Goal: Find specific page/section: Find specific page/section

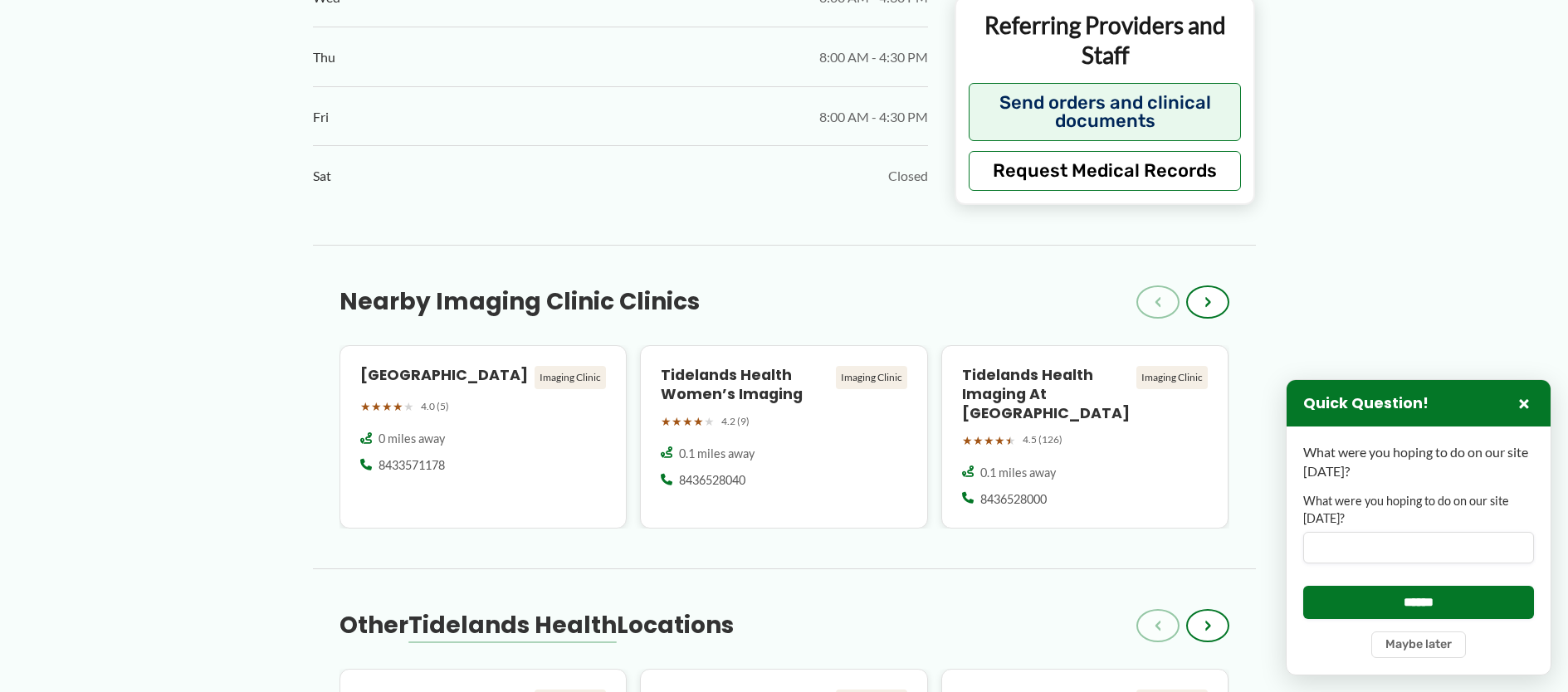
scroll to position [1203, 0]
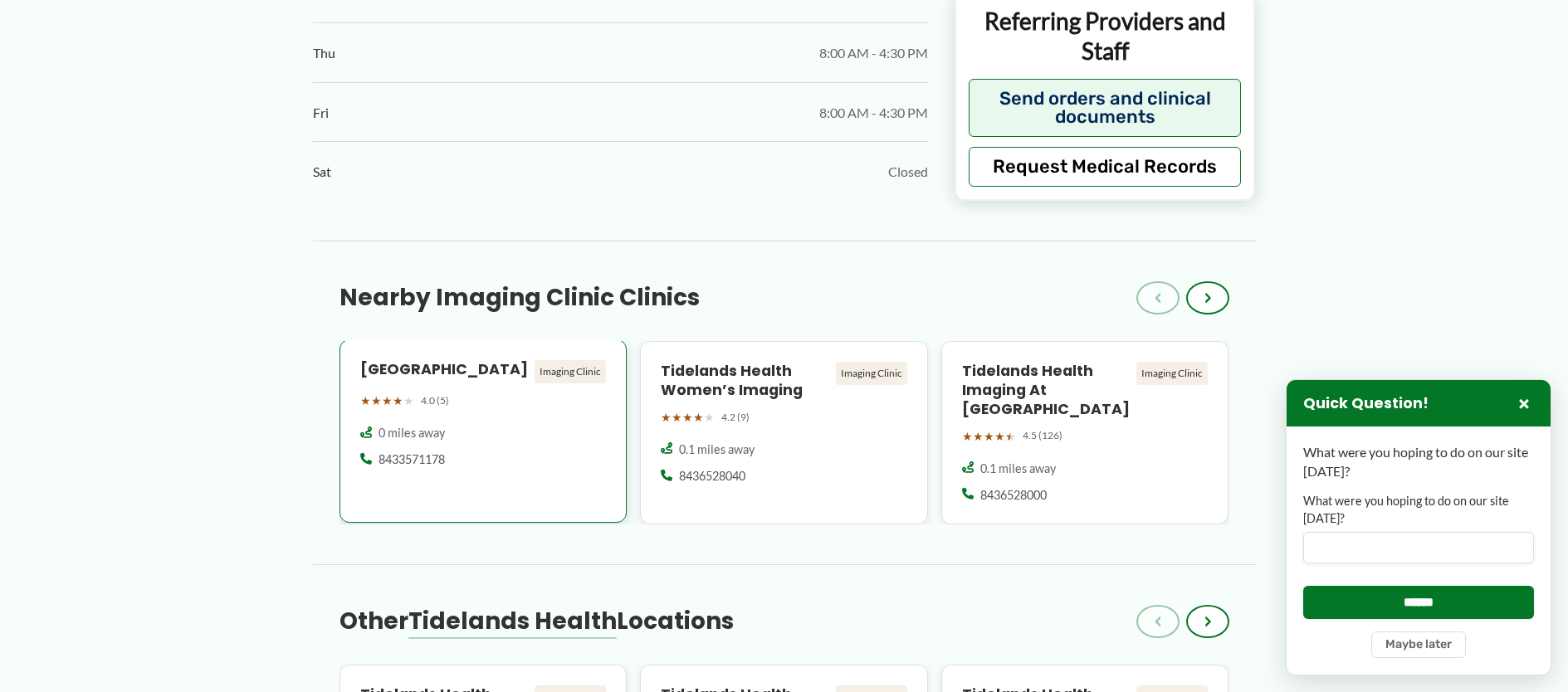
click at [555, 384] on div "Imaging Clinic" at bounding box center [571, 371] width 71 height 24
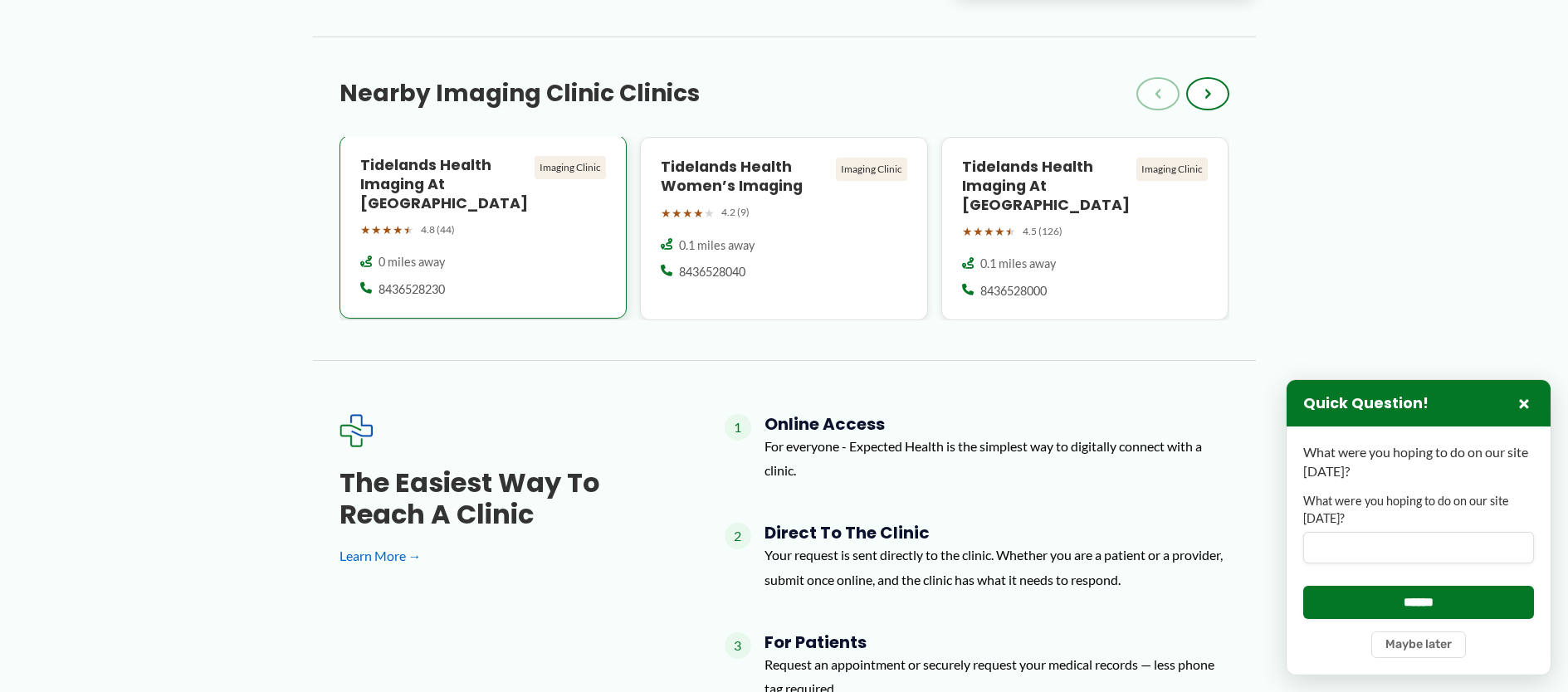
scroll to position [873, 0]
click at [431, 200] on h4 "Tidelands Health Imaging at [GEOGRAPHIC_DATA]" at bounding box center [444, 185] width 168 height 57
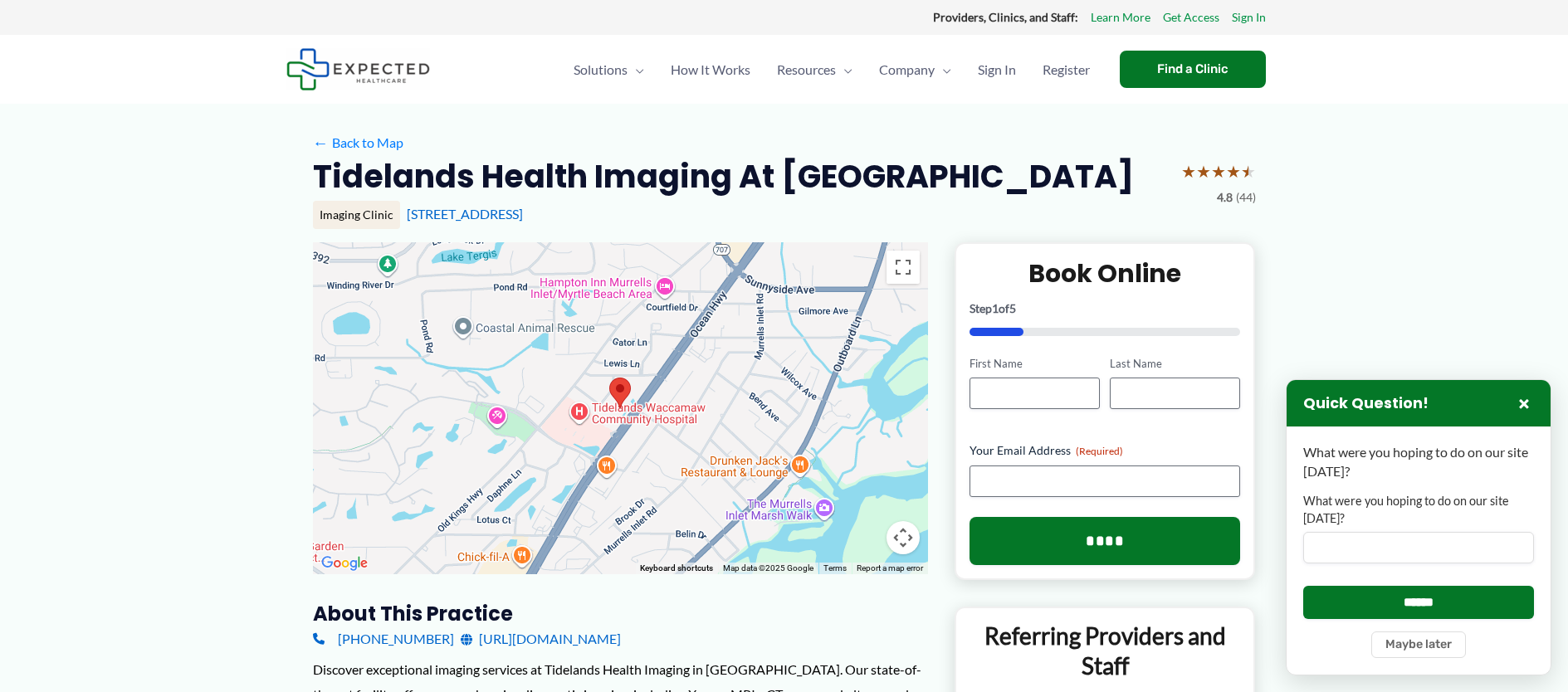
click at [577, 442] on div at bounding box center [620, 408] width 615 height 332
click at [735, 367] on div "[GEOGRAPHIC_DATA] [GEOGRAPHIC_DATA] [STREET_ADDRESS] View on Google Maps" at bounding box center [620, 408] width 615 height 332
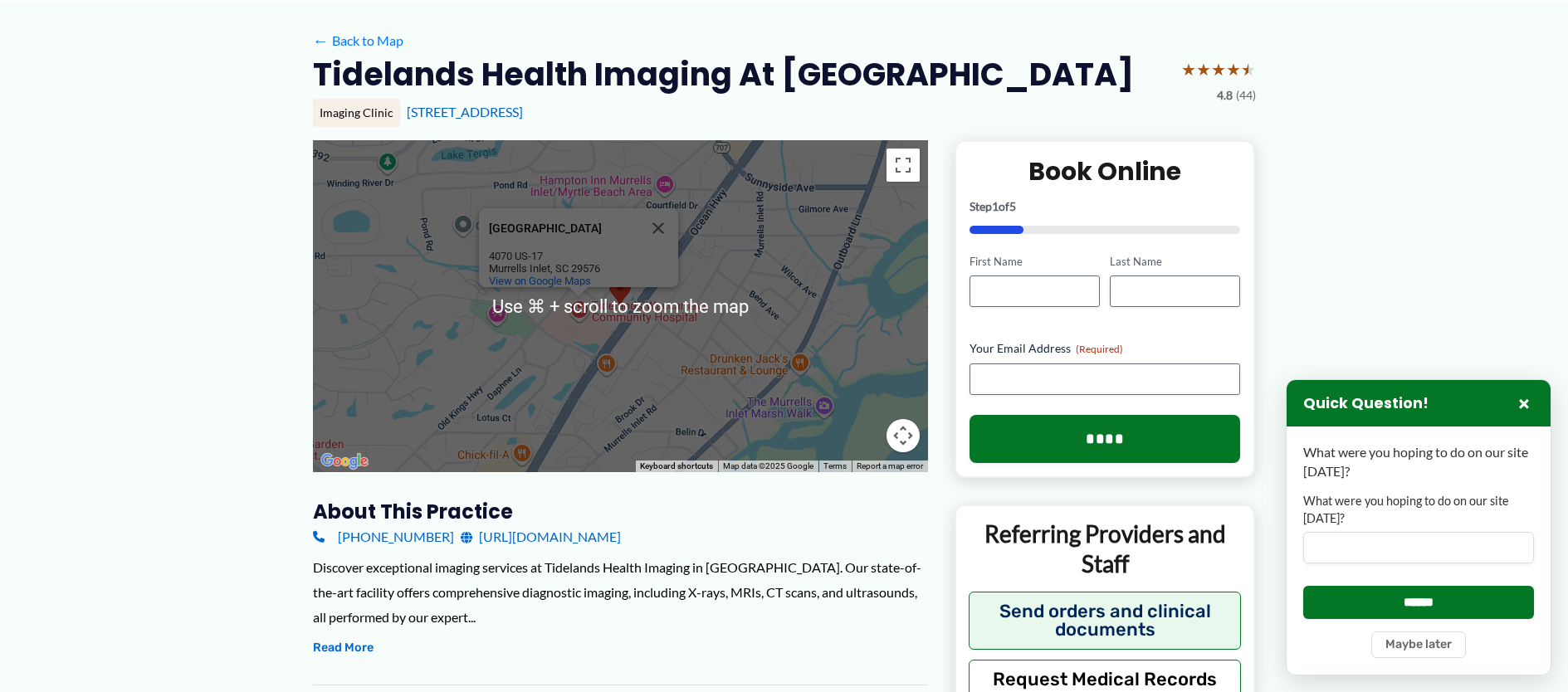
scroll to position [113, 0]
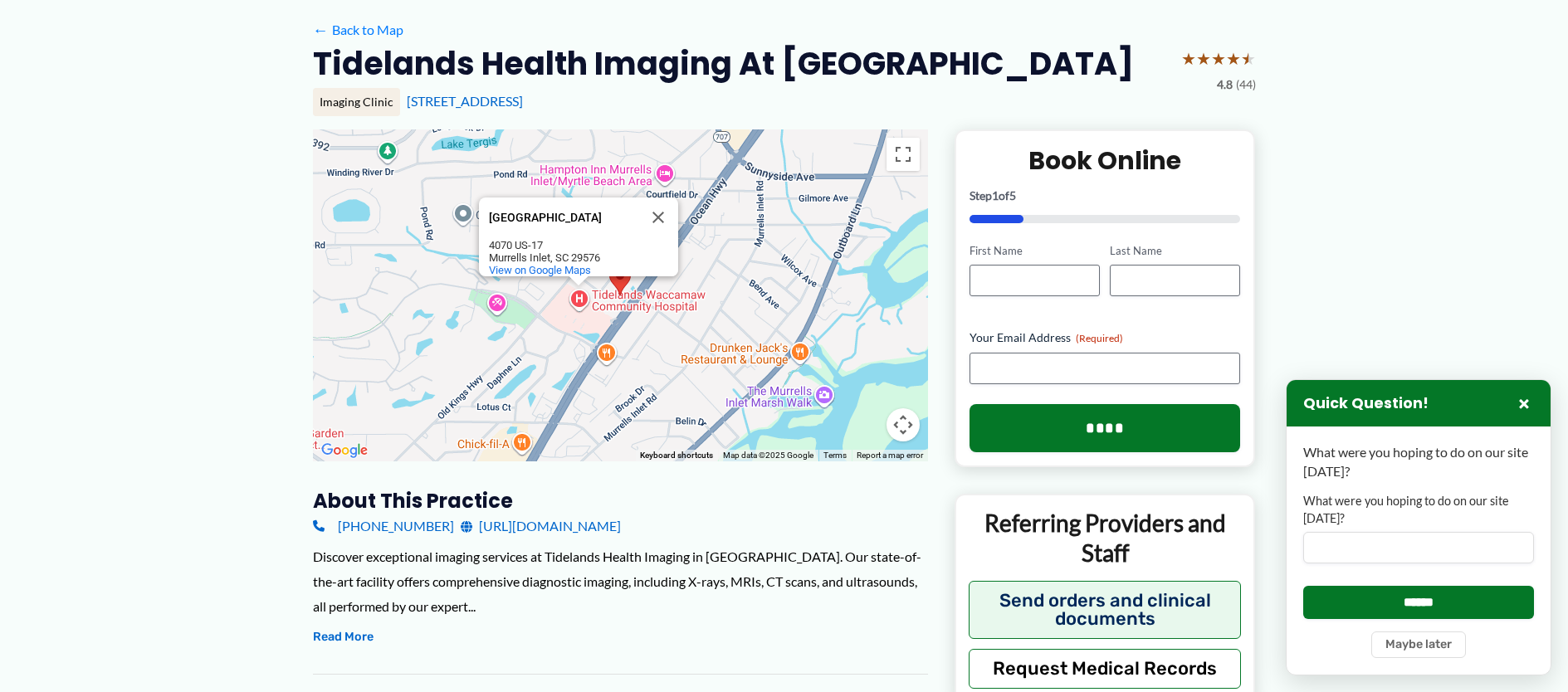
click at [899, 442] on button "Map camera controls" at bounding box center [902, 424] width 33 height 33
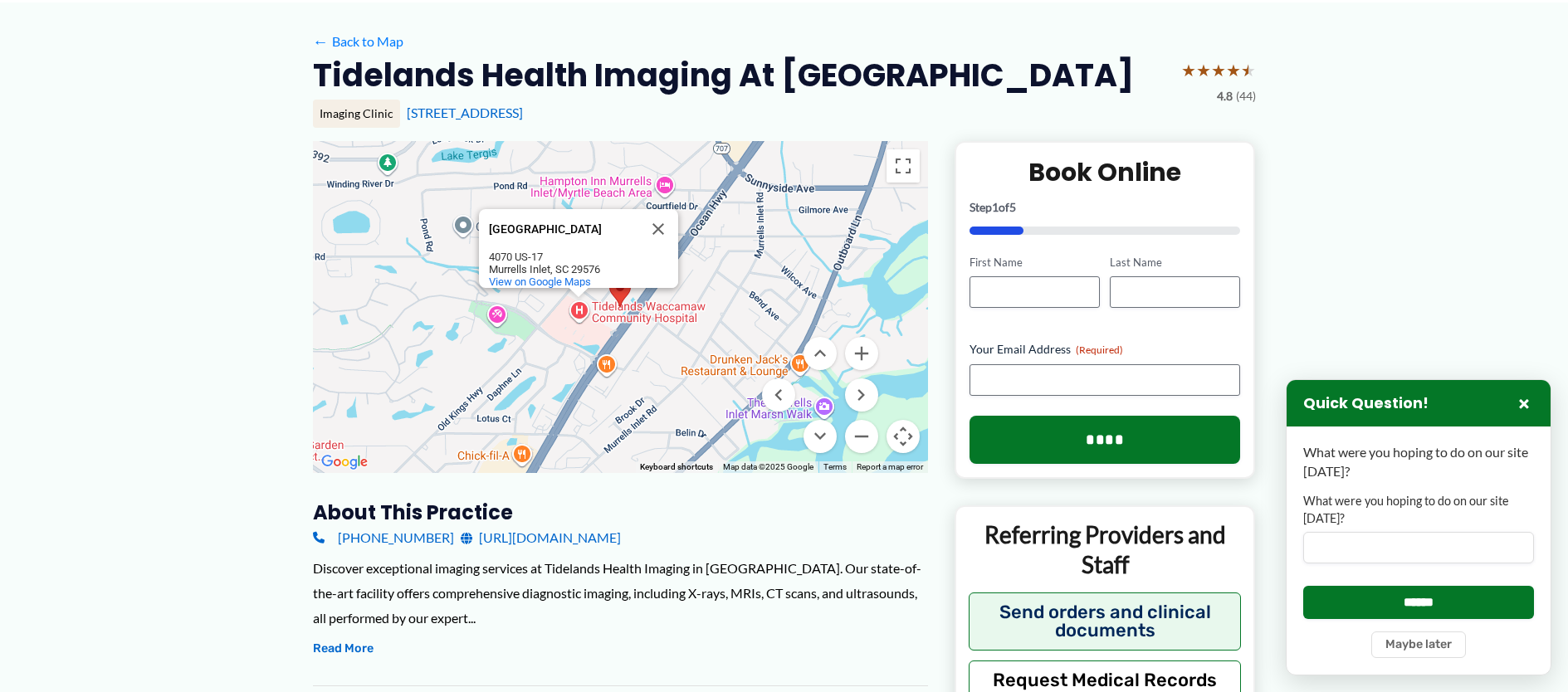
scroll to position [101, 0]
click at [862, 371] on button "Zoom in" at bounding box center [861, 354] width 33 height 33
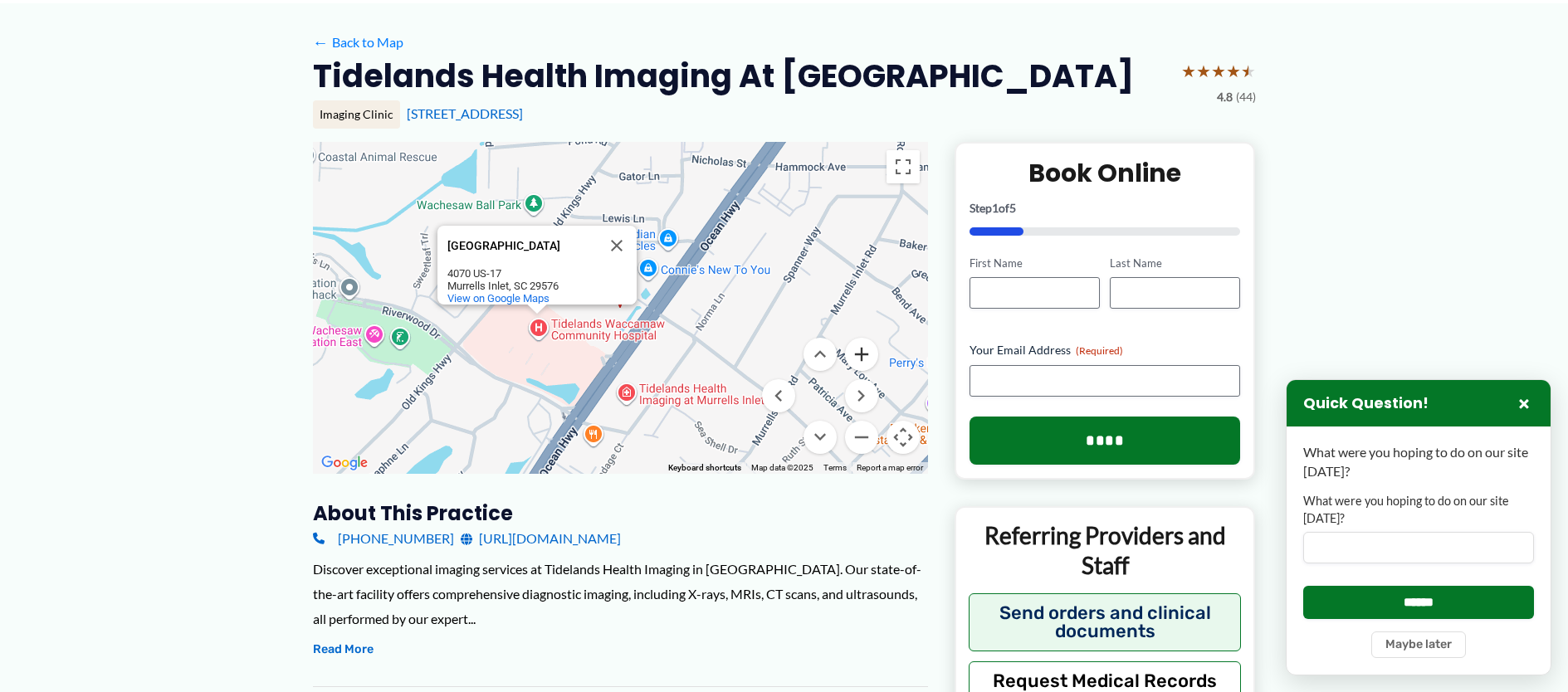
click at [862, 371] on button "Zoom in" at bounding box center [861, 354] width 33 height 33
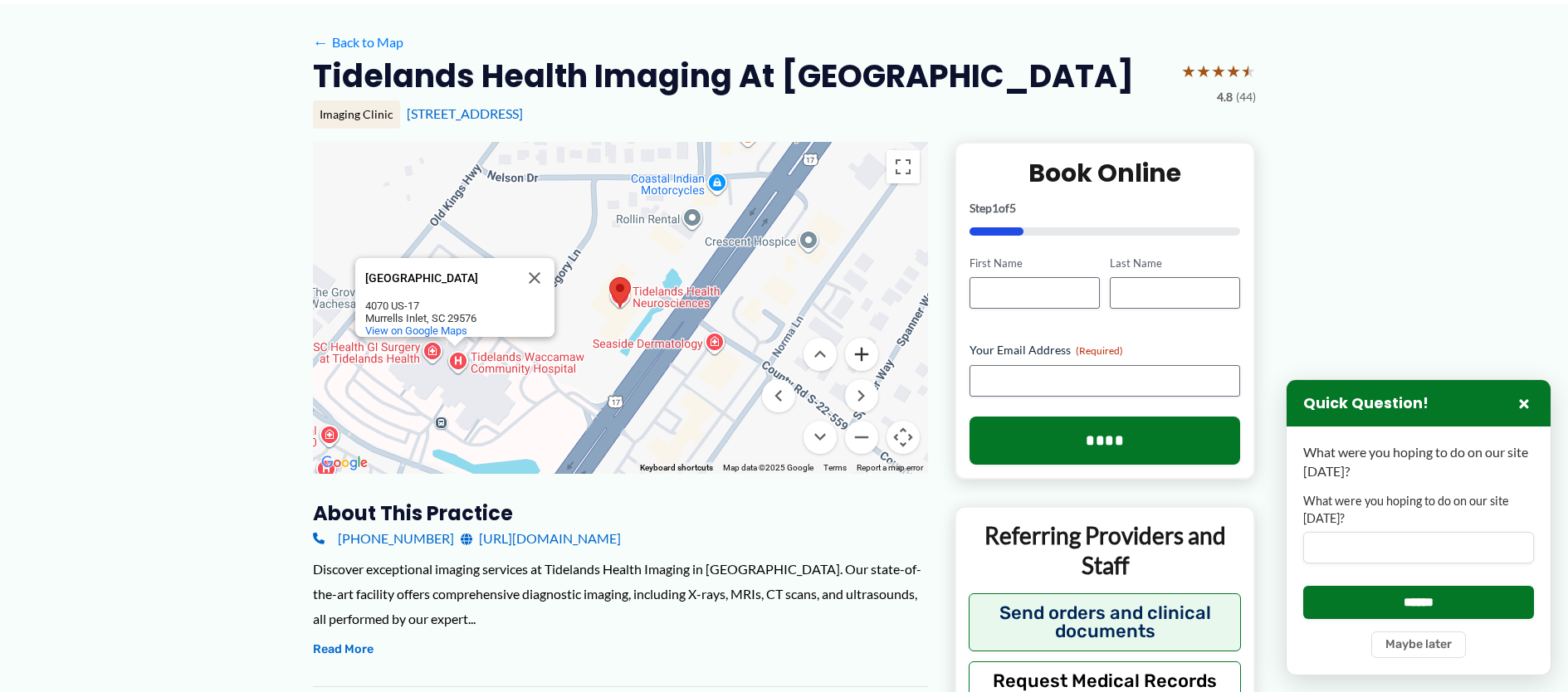
click at [862, 371] on button "Zoom in" at bounding box center [861, 354] width 33 height 33
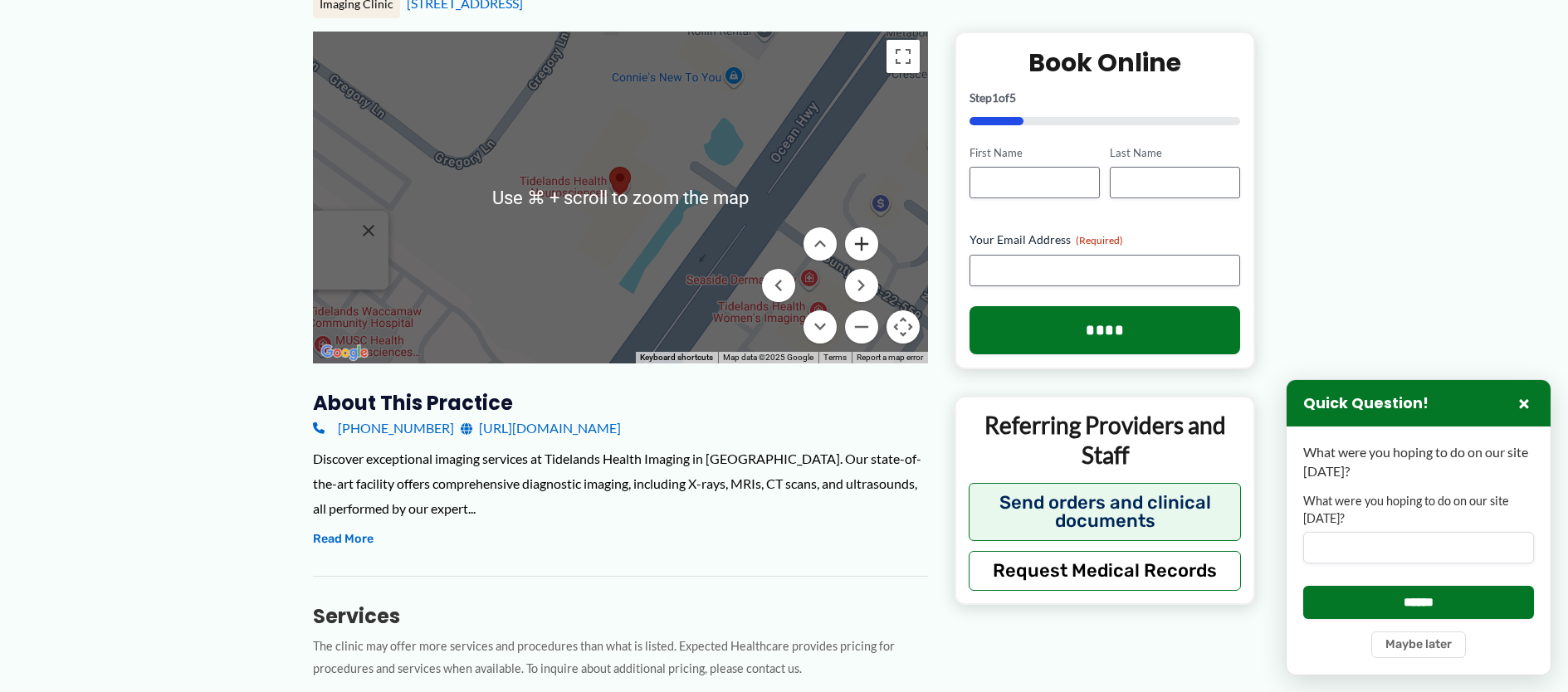
scroll to position [212, 0]
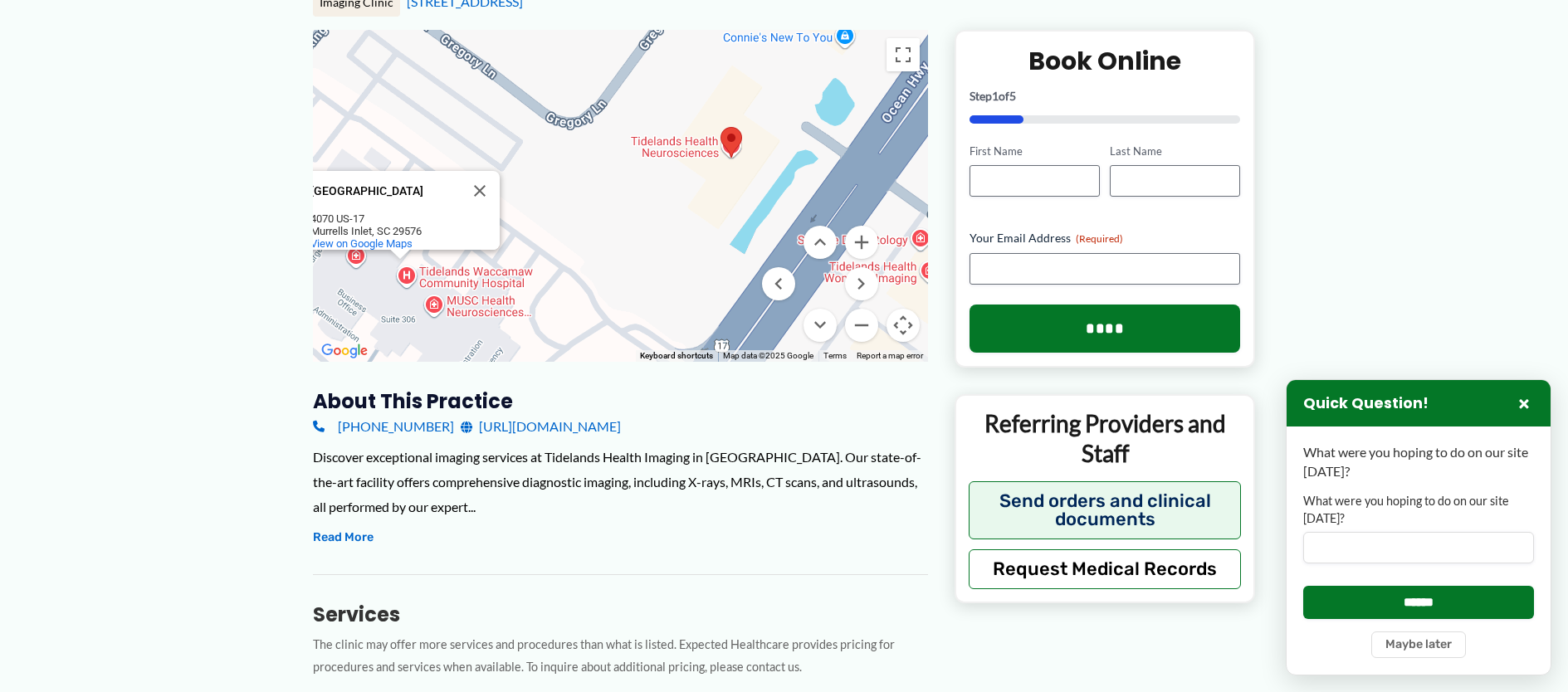
drag, startPoint x: 430, startPoint y: 340, endPoint x: 554, endPoint y: 299, distance: 130.6
click at [554, 299] on div "[GEOGRAPHIC_DATA] [GEOGRAPHIC_DATA] [STREET_ADDRESS] View on Google Maps" at bounding box center [620, 196] width 615 height 332
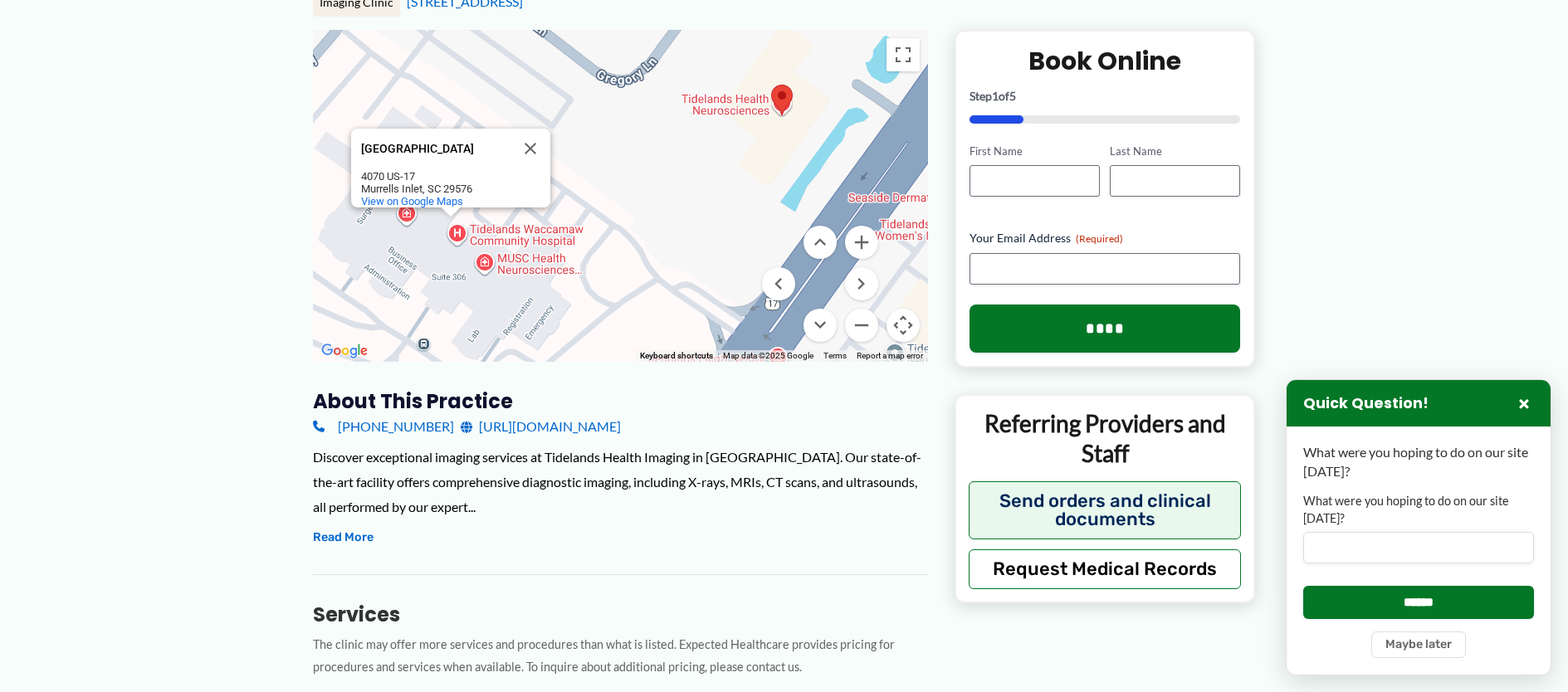
drag, startPoint x: 509, startPoint y: 307, endPoint x: 536, endPoint y: 275, distance: 41.9
click at [536, 275] on div "[GEOGRAPHIC_DATA] [GEOGRAPHIC_DATA] [STREET_ADDRESS] View on Google Maps" at bounding box center [620, 196] width 615 height 332
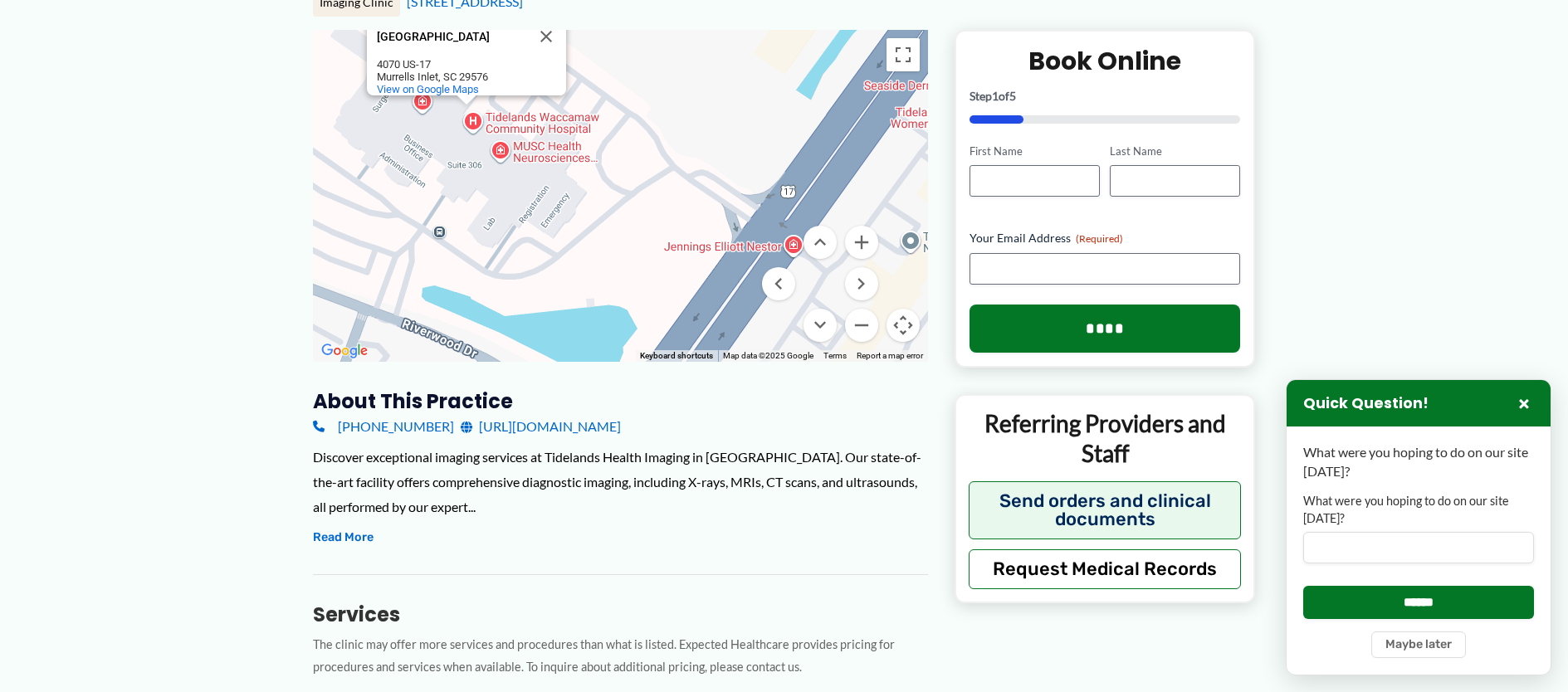
drag, startPoint x: 401, startPoint y: 301, endPoint x: 417, endPoint y: 188, distance: 114.1
click at [417, 188] on div "[GEOGRAPHIC_DATA] [GEOGRAPHIC_DATA] [STREET_ADDRESS] View on Google Maps" at bounding box center [620, 196] width 615 height 332
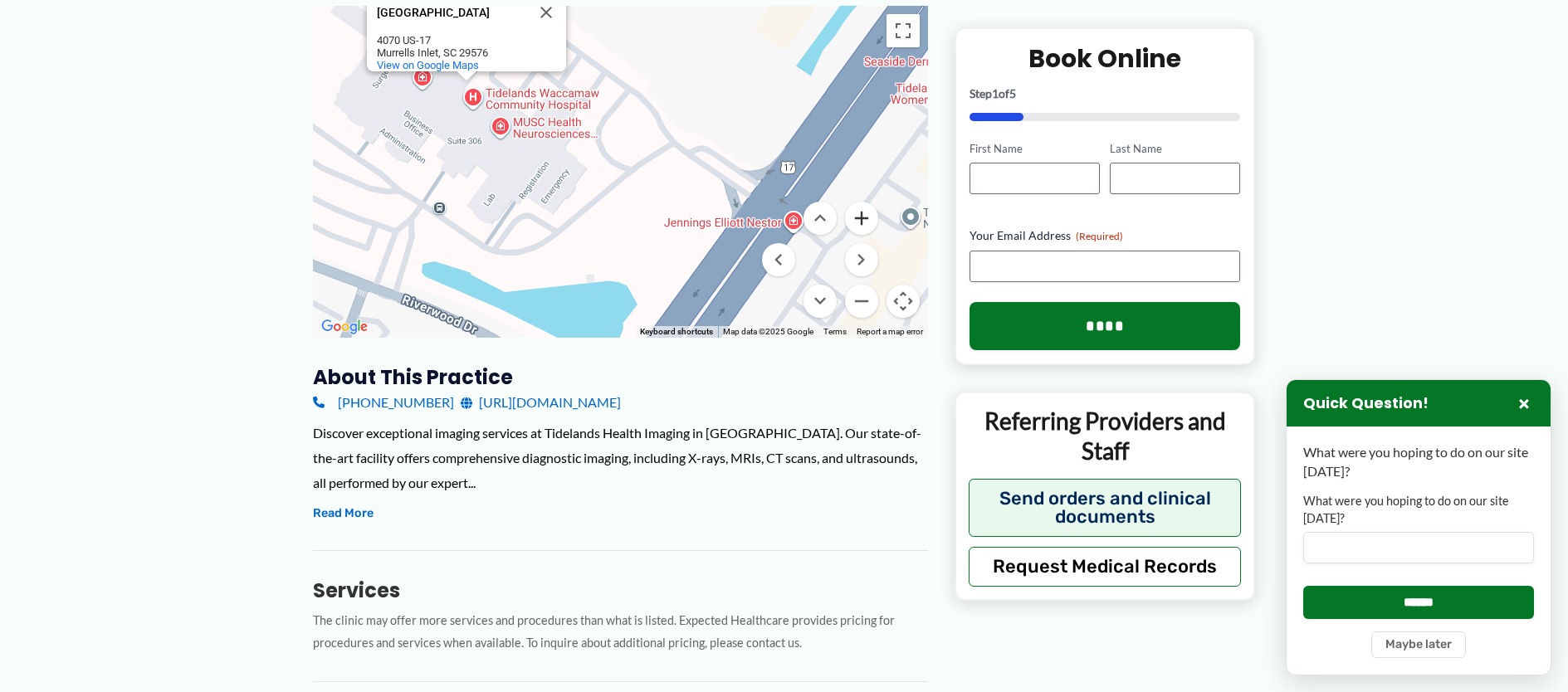
scroll to position [259, 0]
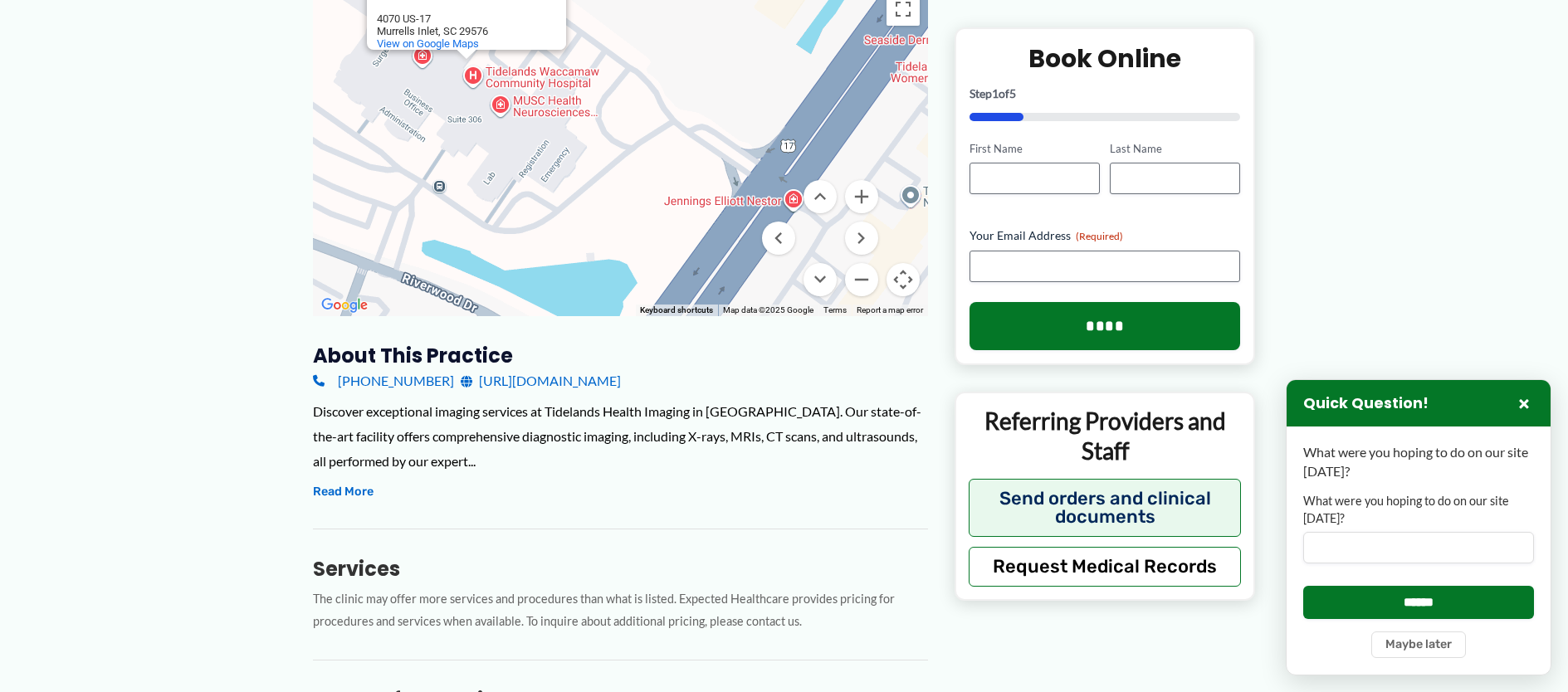
drag, startPoint x: 795, startPoint y: 240, endPoint x: 682, endPoint y: 233, distance: 113.2
click at [682, 233] on div "[GEOGRAPHIC_DATA] [GEOGRAPHIC_DATA] [STREET_ADDRESS] View on Google Maps Use ⌘ …" at bounding box center [620, 149] width 615 height 332
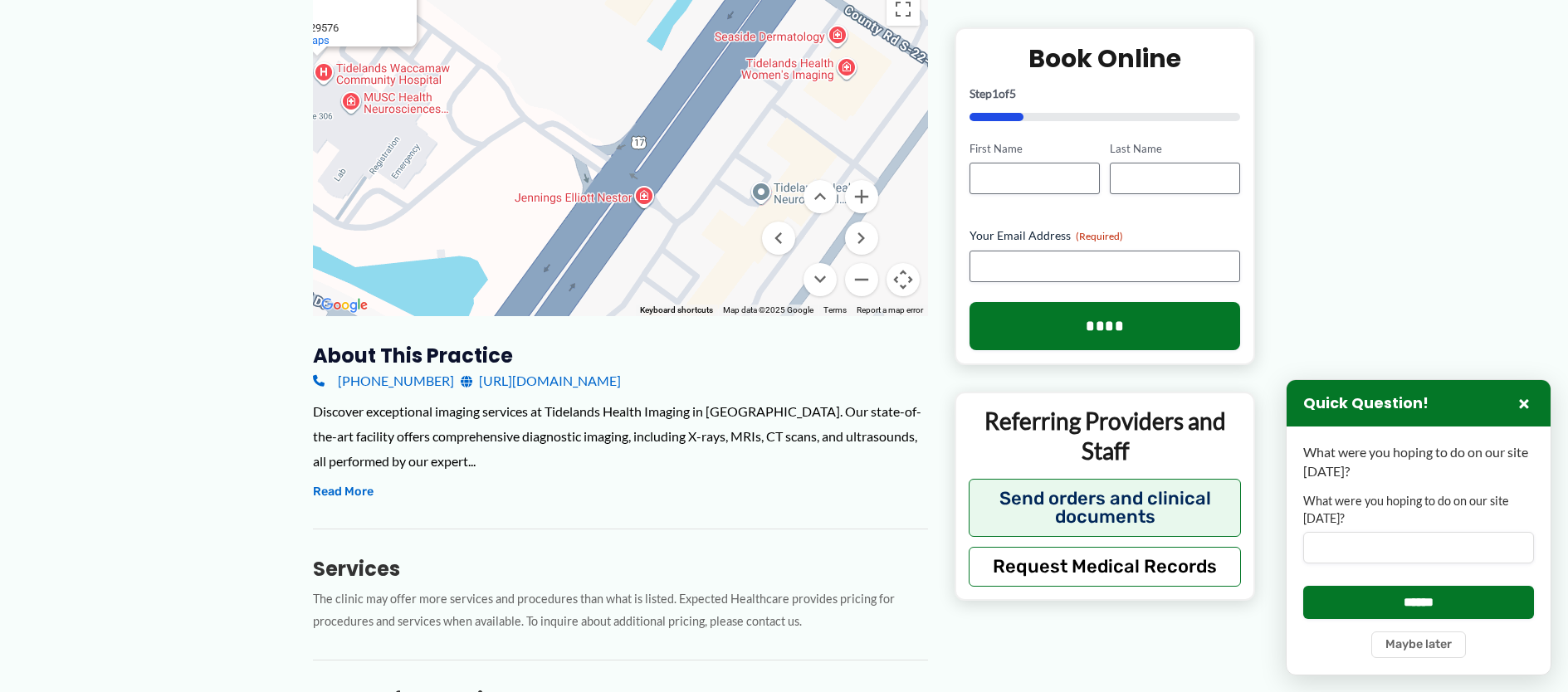
drag, startPoint x: 675, startPoint y: 233, endPoint x: 531, endPoint y: 230, distance: 144.0
click at [531, 230] on div "[GEOGRAPHIC_DATA] [GEOGRAPHIC_DATA] [STREET_ADDRESS] View on Google Maps" at bounding box center [620, 149] width 615 height 332
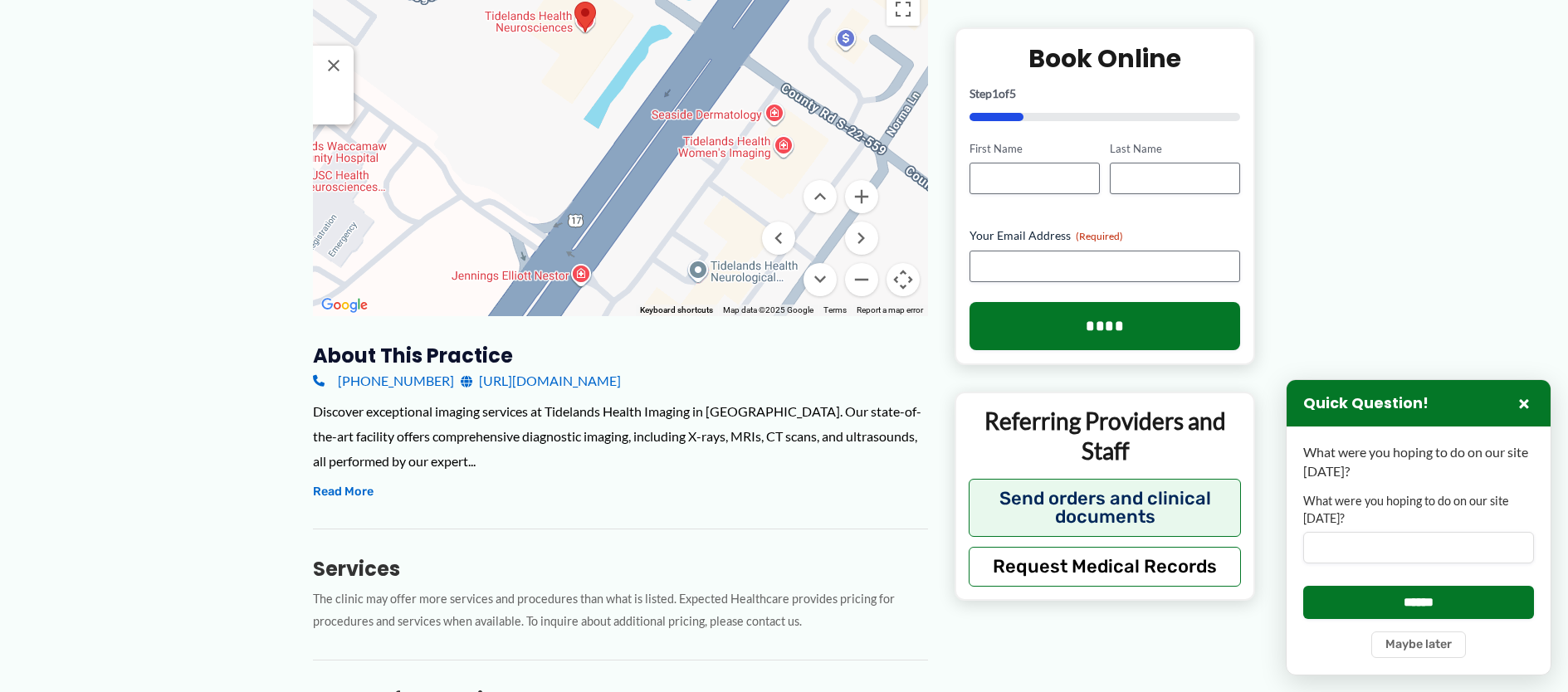
drag, startPoint x: 691, startPoint y: 118, endPoint x: 627, endPoint y: 198, distance: 102.4
click at [627, 198] on div "[GEOGRAPHIC_DATA] [GEOGRAPHIC_DATA] [STREET_ADDRESS] View on Google Maps" at bounding box center [620, 149] width 615 height 332
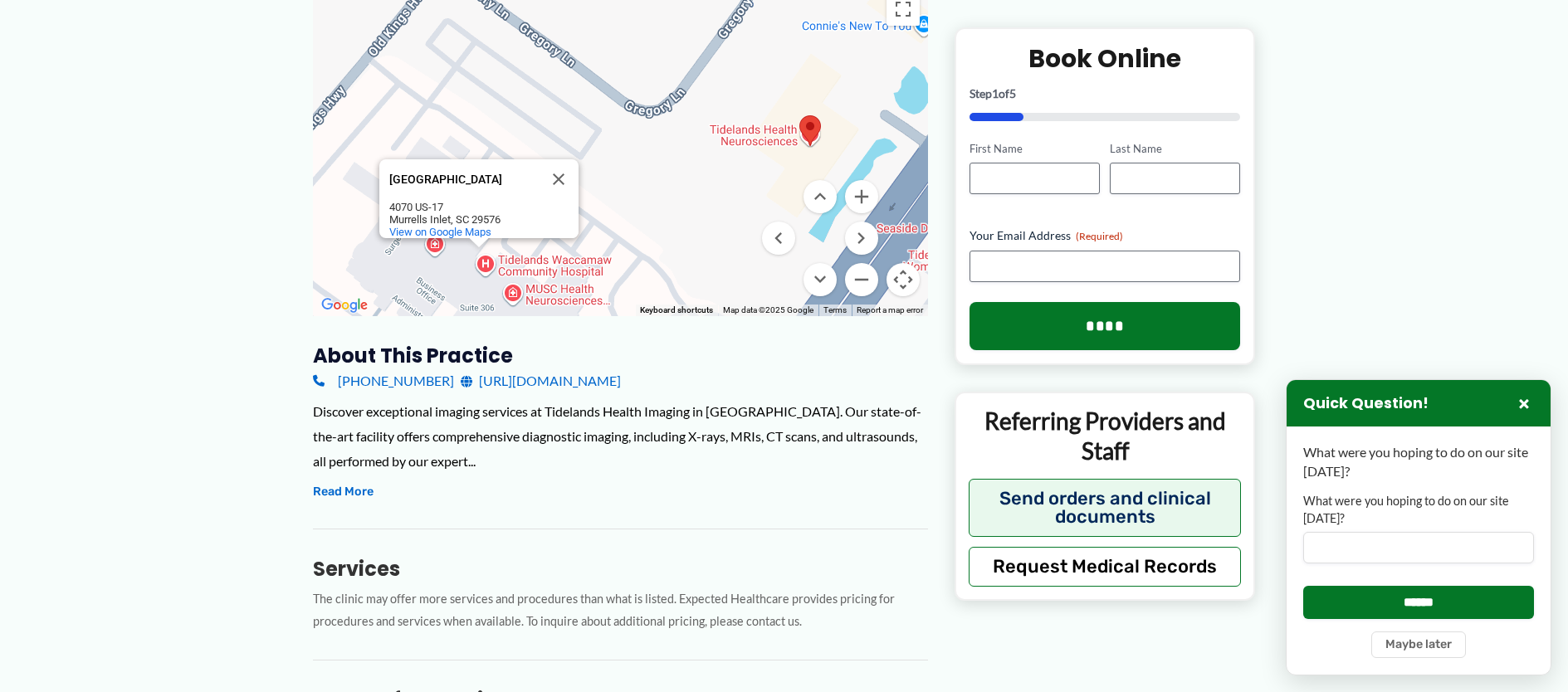
drag, startPoint x: 683, startPoint y: 93, endPoint x: 911, endPoint y: 203, distance: 253.1
click at [911, 203] on div "[GEOGRAPHIC_DATA] [GEOGRAPHIC_DATA] [STREET_ADDRESS] View on Google Maps" at bounding box center [620, 149] width 615 height 332
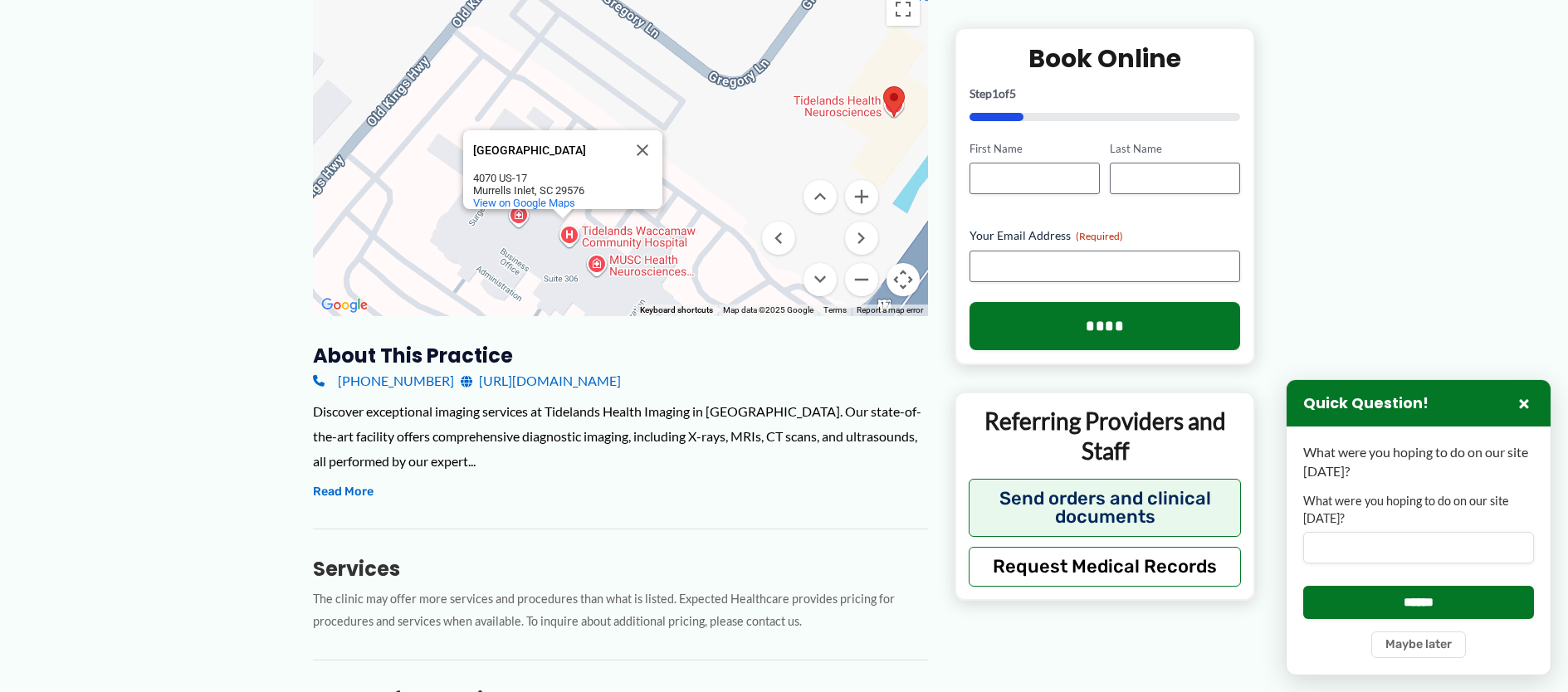
drag, startPoint x: 699, startPoint y: 198, endPoint x: 784, endPoint y: 167, distance: 90.5
click at [784, 167] on div "[GEOGRAPHIC_DATA] [GEOGRAPHIC_DATA] [STREET_ADDRESS] View on Google Maps" at bounding box center [620, 149] width 615 height 332
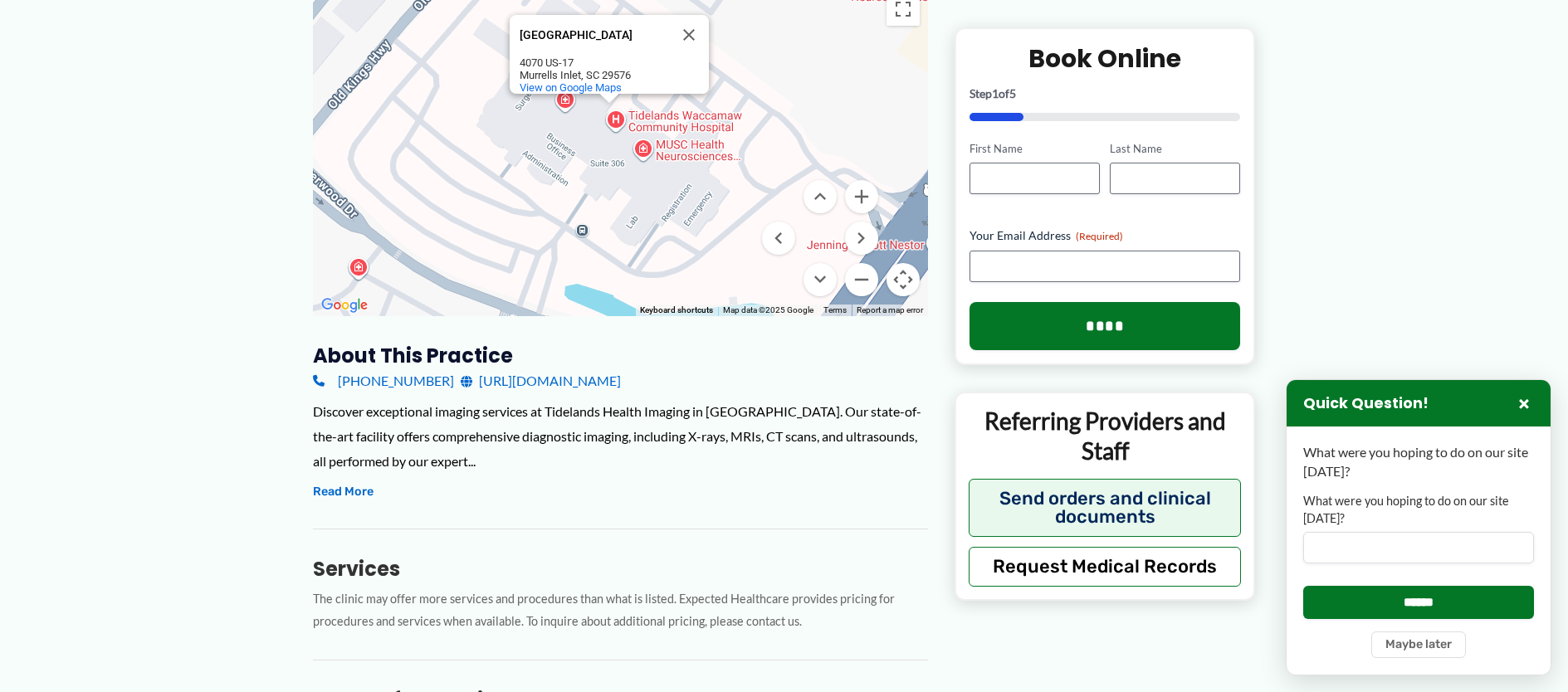
drag, startPoint x: 742, startPoint y: 197, endPoint x: 788, endPoint y: 84, distance: 122.0
click at [788, 84] on div "[GEOGRAPHIC_DATA] [GEOGRAPHIC_DATA] [STREET_ADDRESS] View on Google Maps" at bounding box center [620, 149] width 615 height 332
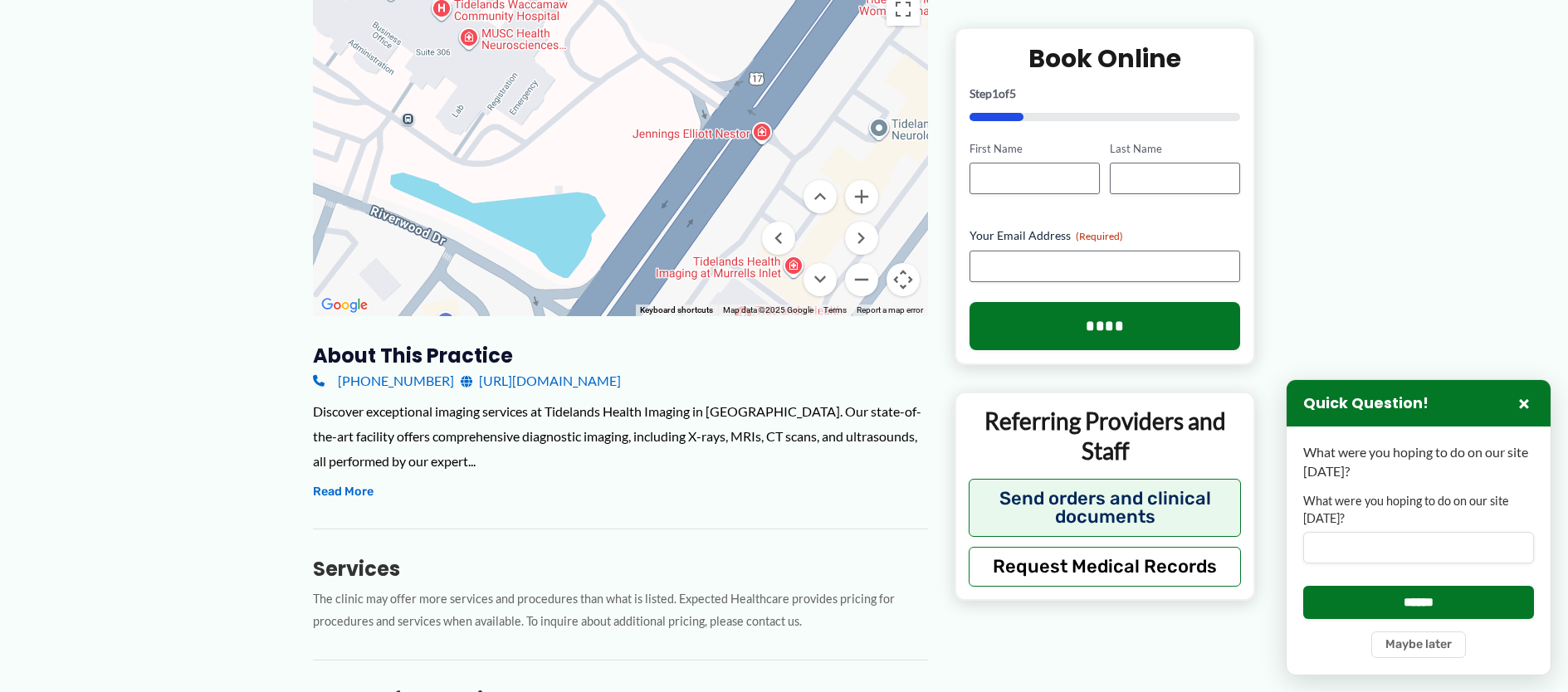
drag, startPoint x: 805, startPoint y: 122, endPoint x: 630, endPoint y: 9, distance: 208.3
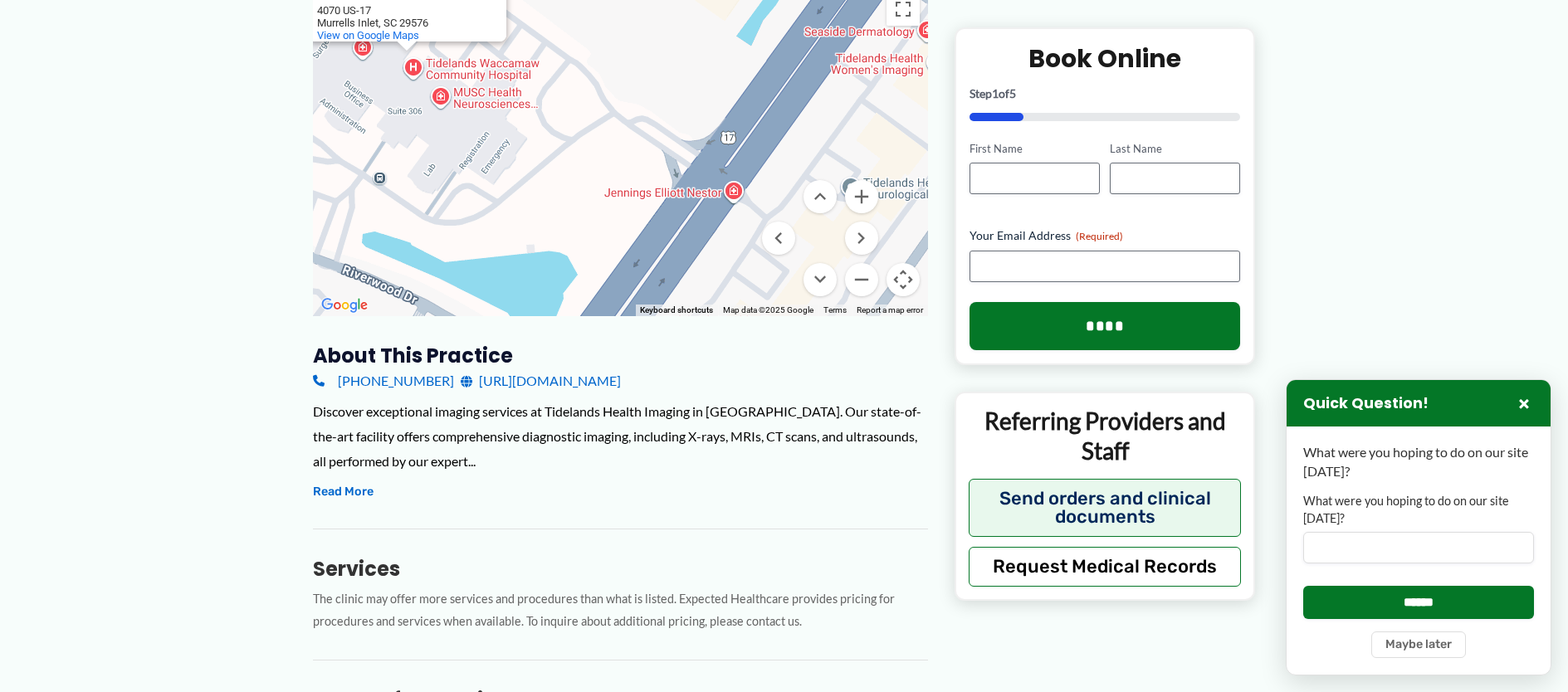
drag, startPoint x: 680, startPoint y: 58, endPoint x: 650, endPoint y: 123, distance: 71.6
click at [650, 123] on div "[GEOGRAPHIC_DATA] [GEOGRAPHIC_DATA] [STREET_ADDRESS] View on Google Maps" at bounding box center [620, 149] width 615 height 332
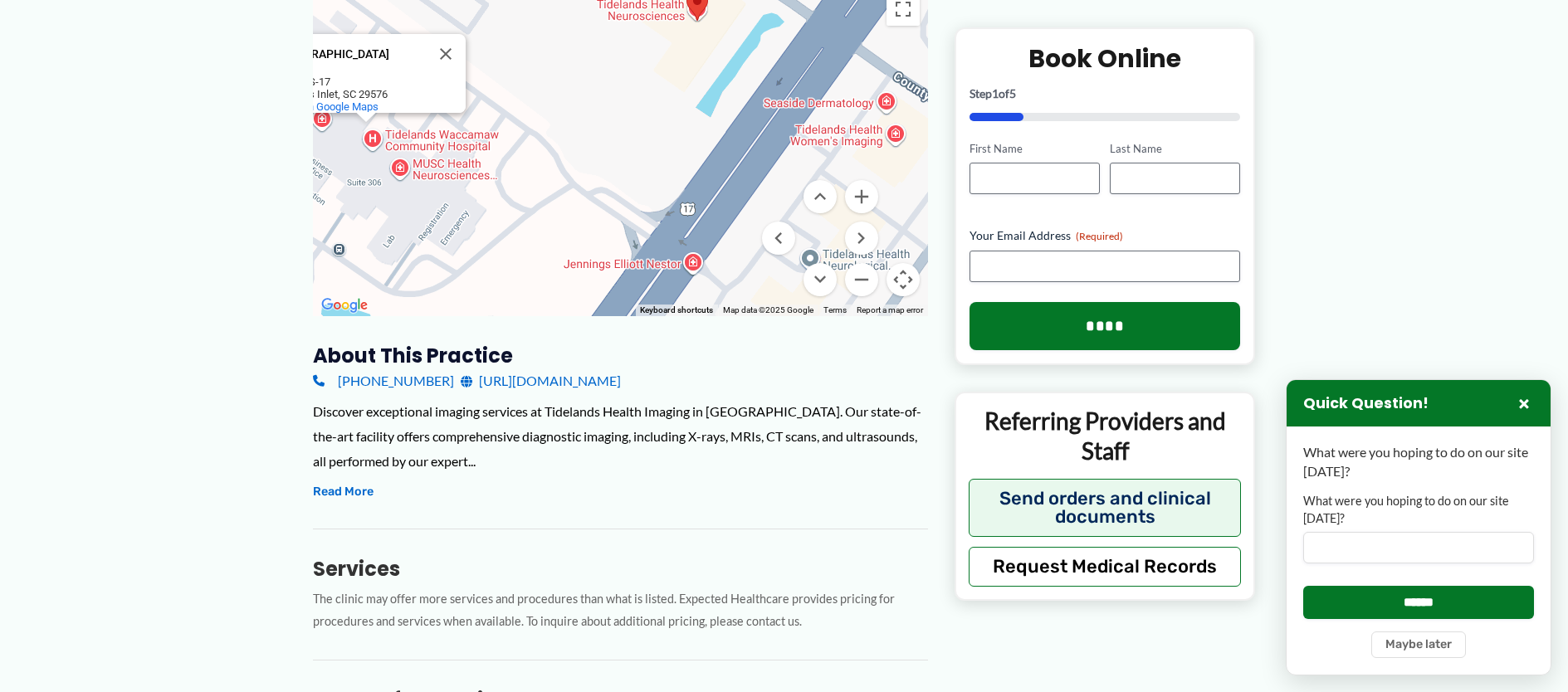
drag, startPoint x: 659, startPoint y: 122, endPoint x: 619, endPoint y: 185, distance: 74.6
click at [619, 185] on div "[GEOGRAPHIC_DATA] [GEOGRAPHIC_DATA] [STREET_ADDRESS] View on Google Maps" at bounding box center [620, 149] width 615 height 332
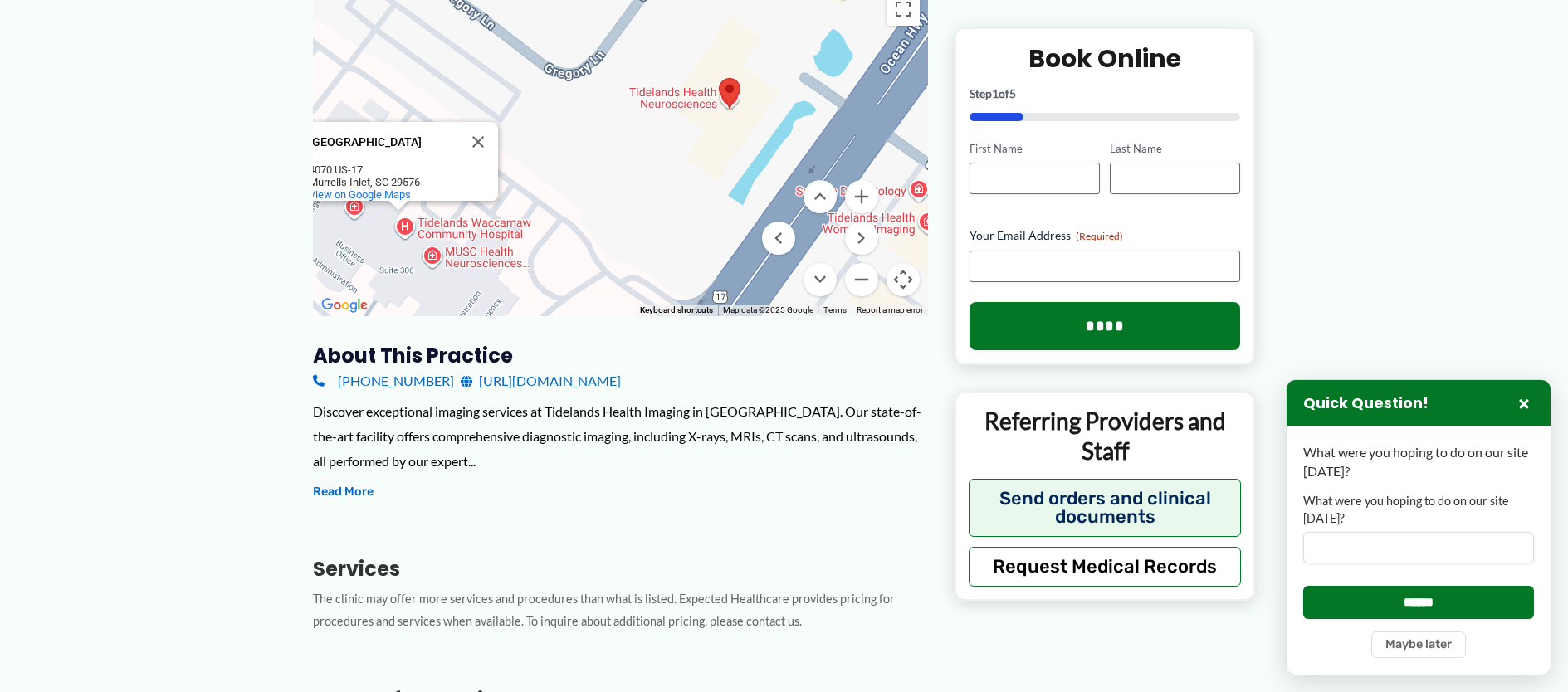
drag, startPoint x: 643, startPoint y: 118, endPoint x: 682, endPoint y: 212, distance: 101.8
click at [682, 212] on div "[GEOGRAPHIC_DATA] [GEOGRAPHIC_DATA] [STREET_ADDRESS] View on Google Maps" at bounding box center [620, 149] width 615 height 332
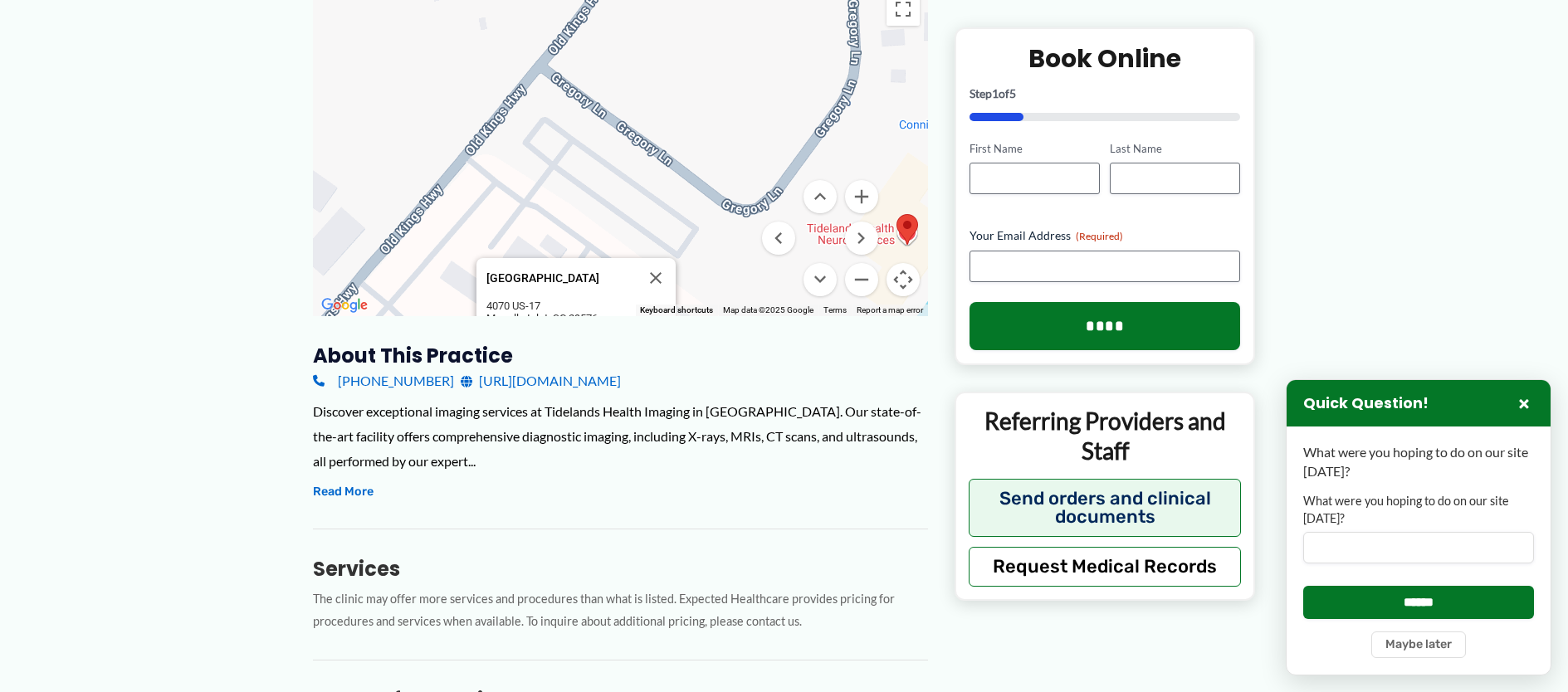
drag, startPoint x: 665, startPoint y: 189, endPoint x: 836, endPoint y: 322, distance: 216.6
click at [836, 316] on div "[GEOGRAPHIC_DATA] [GEOGRAPHIC_DATA] [STREET_ADDRESS] View on Google Maps Use ⌘ …" at bounding box center [620, 149] width 615 height 332
click at [657, 297] on button "Close" at bounding box center [655, 278] width 39 height 39
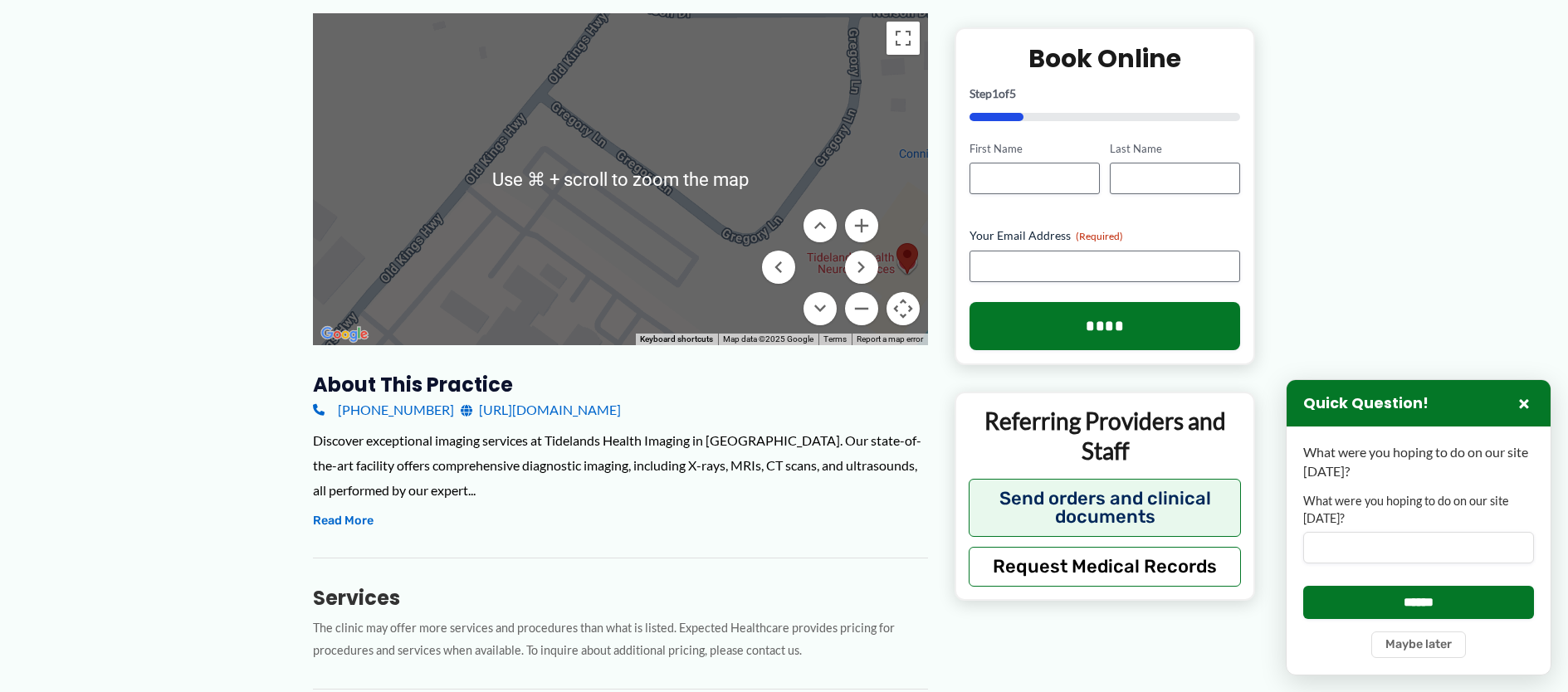
scroll to position [204, 0]
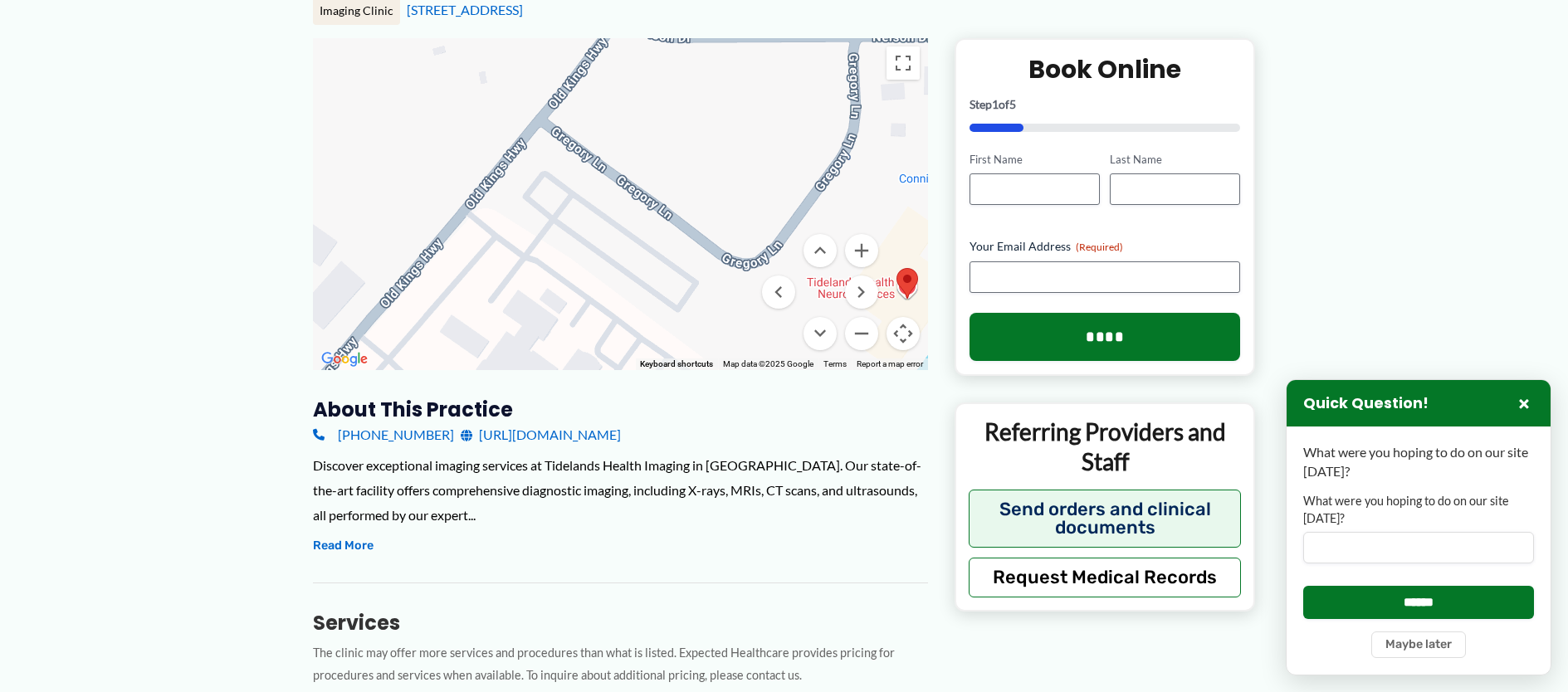
click at [726, 158] on div at bounding box center [620, 204] width 615 height 332
click at [857, 267] on button "Zoom in" at bounding box center [861, 250] width 33 height 33
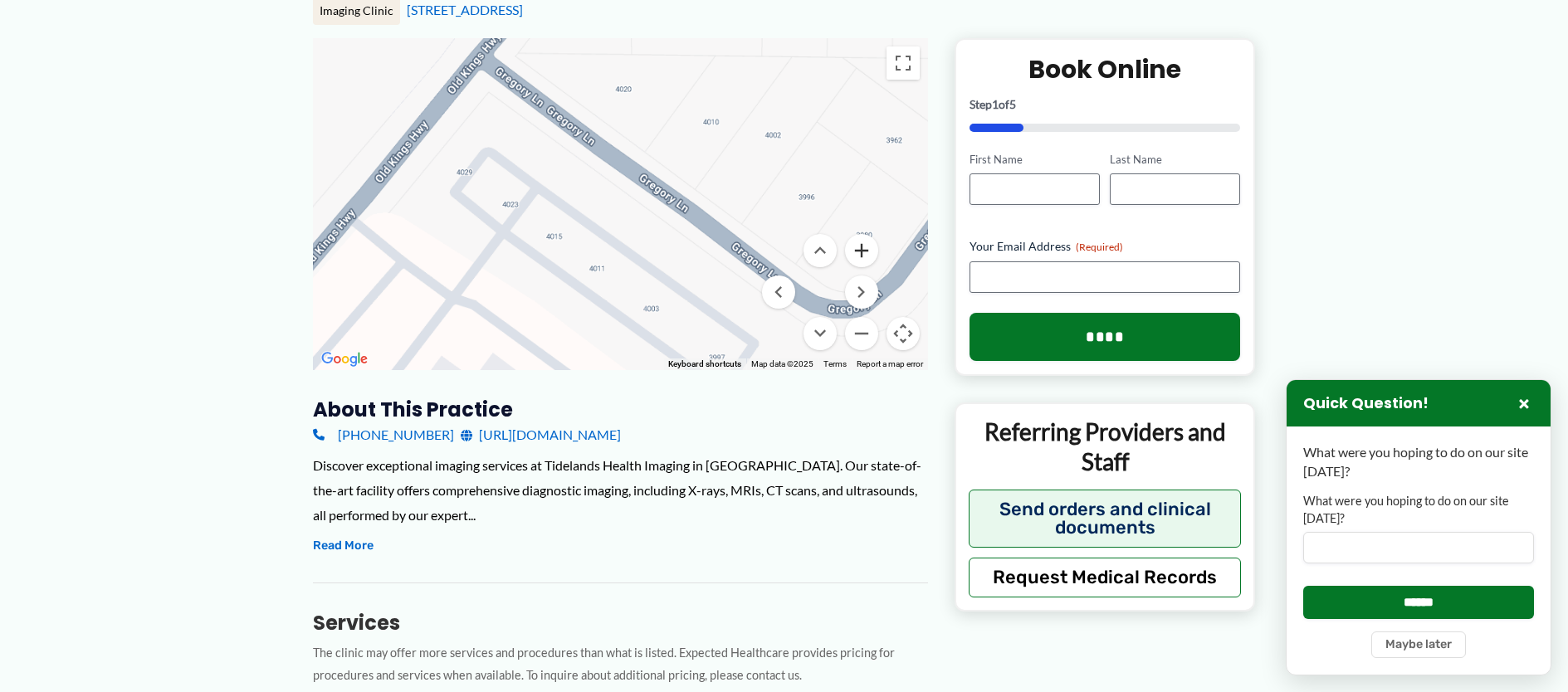
click at [857, 267] on button "Zoom in" at bounding box center [861, 250] width 33 height 33
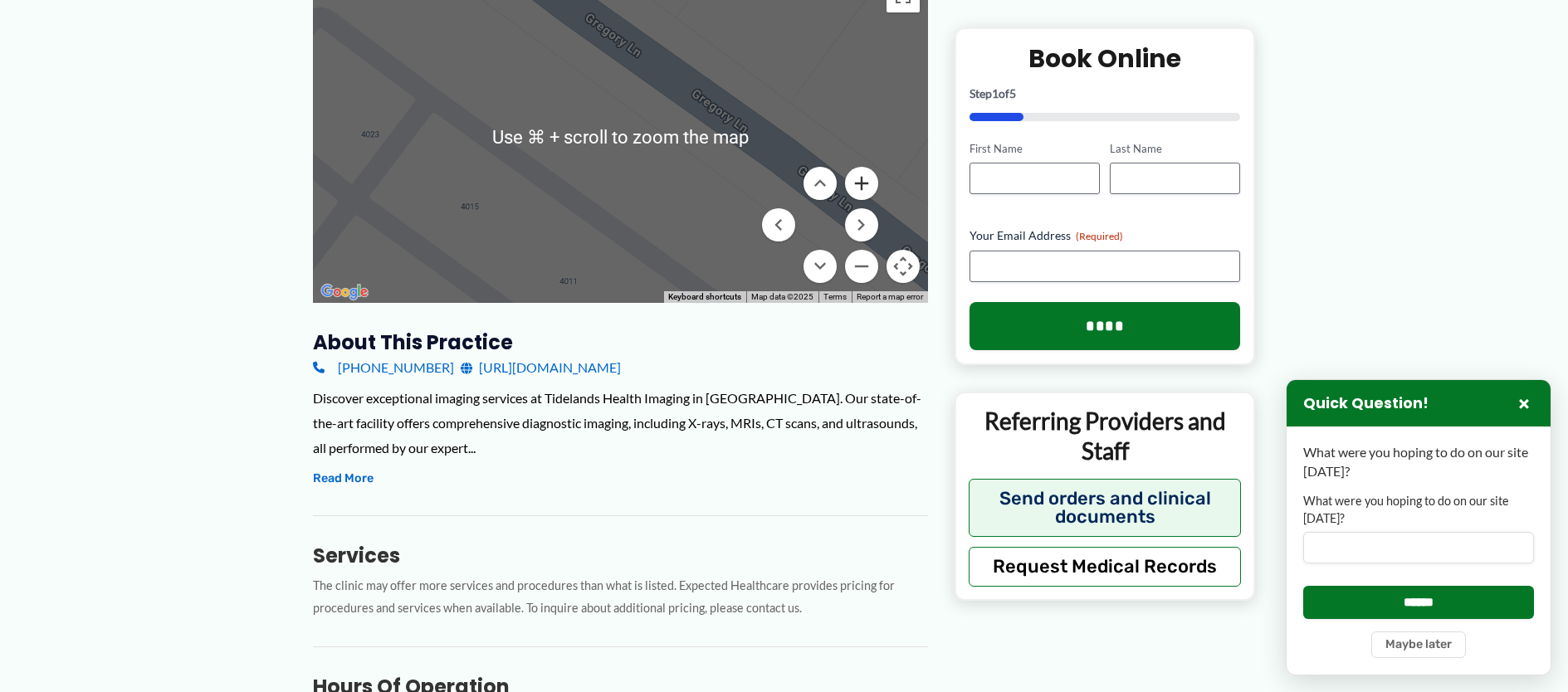
scroll to position [269, 0]
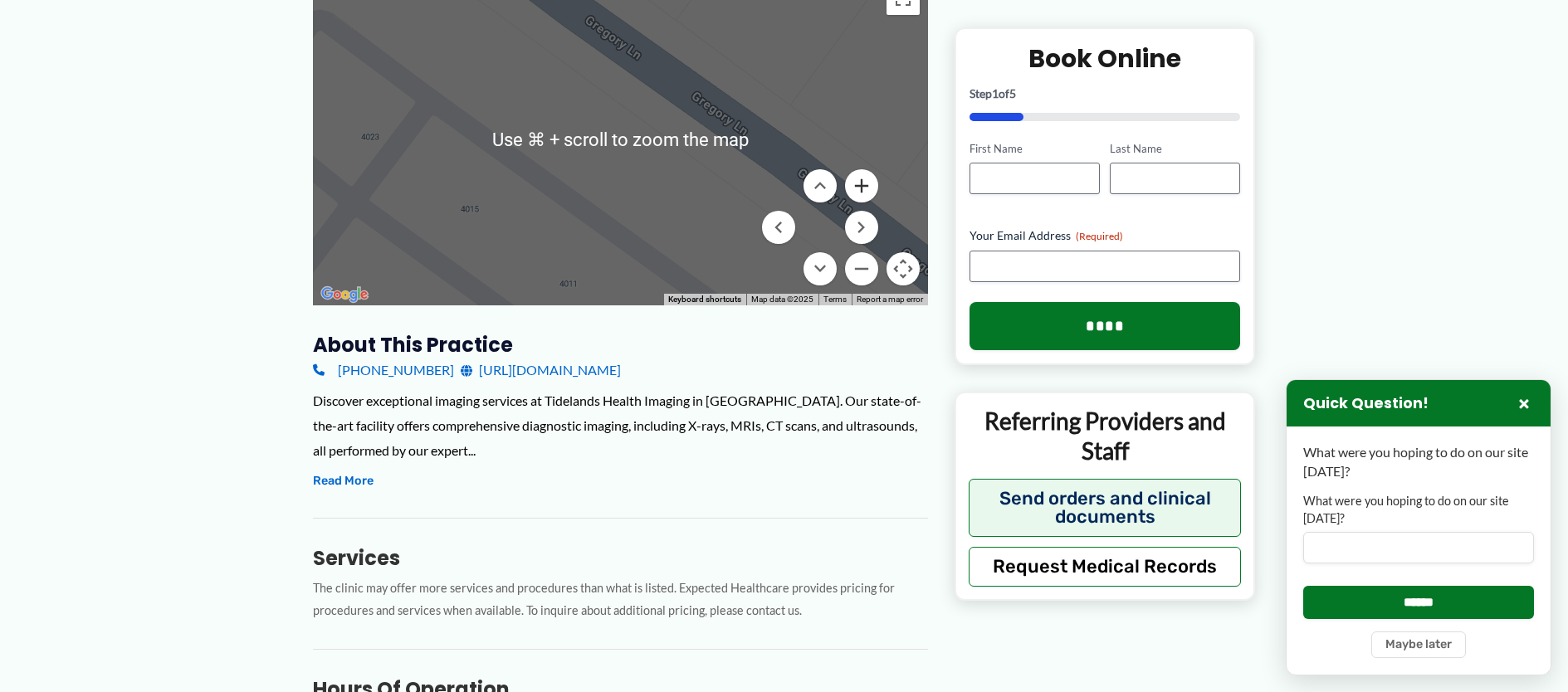
click at [855, 202] on button "Zoom in" at bounding box center [861, 185] width 33 height 33
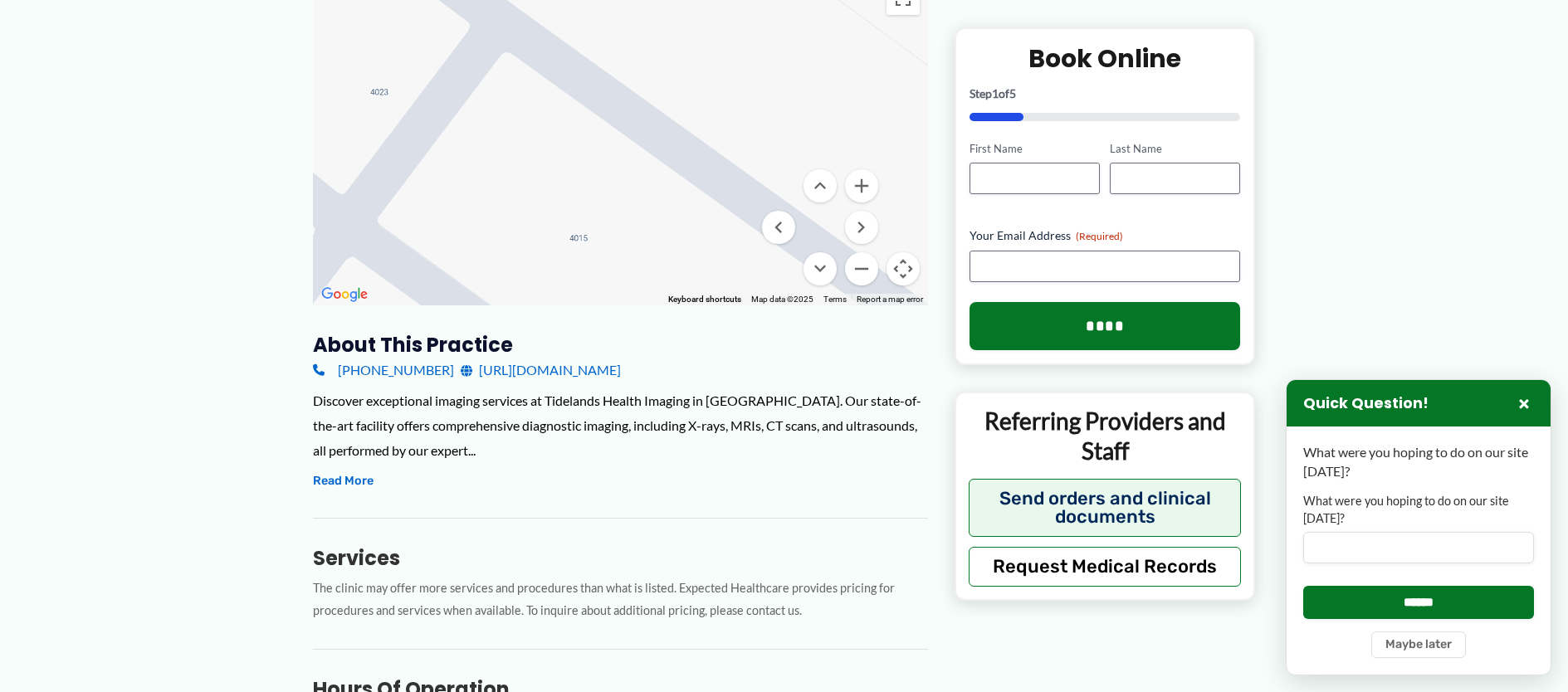
drag, startPoint x: 555, startPoint y: 184, endPoint x: 819, endPoint y: 146, distance: 266.7
click at [819, 146] on div at bounding box center [620, 139] width 615 height 332
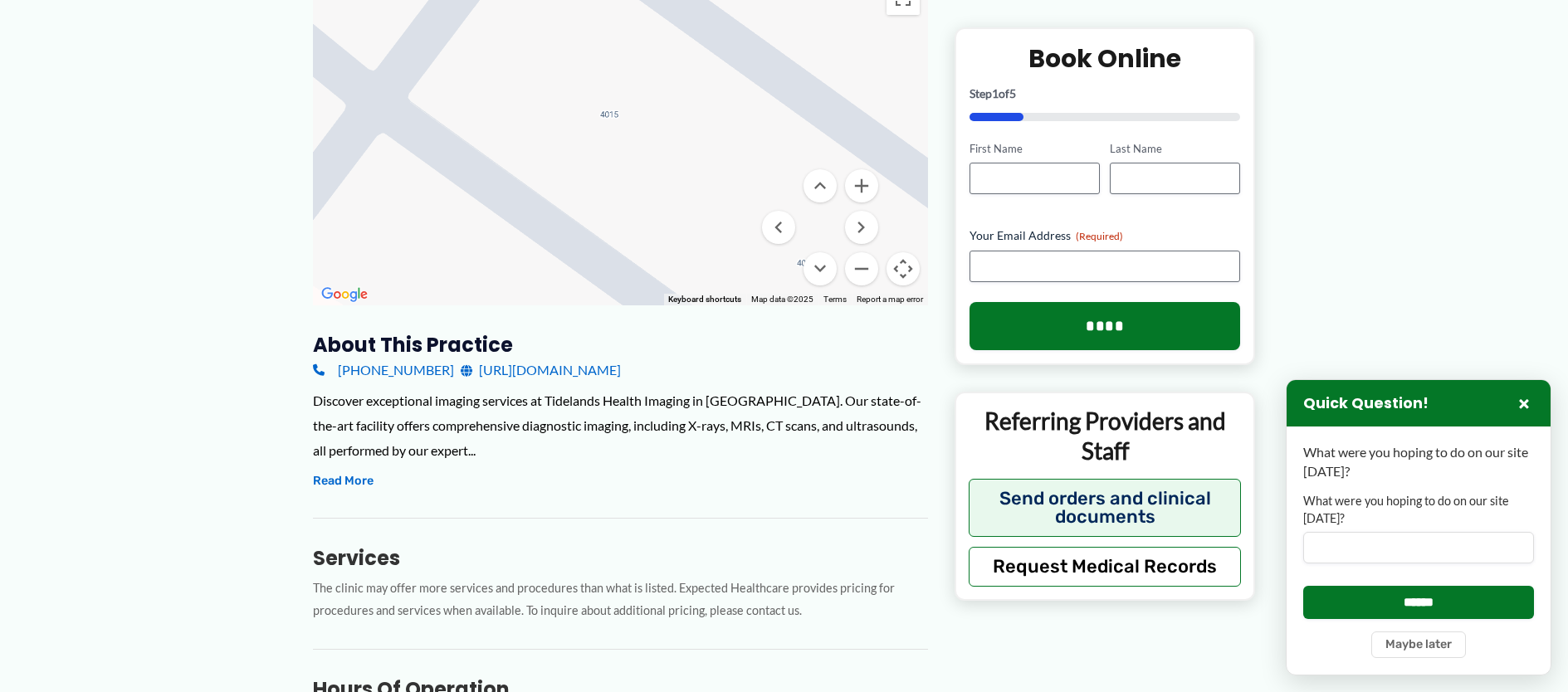
drag, startPoint x: 624, startPoint y: 192, endPoint x: 657, endPoint y: 55, distance: 140.9
click at [655, 59] on div at bounding box center [620, 139] width 615 height 332
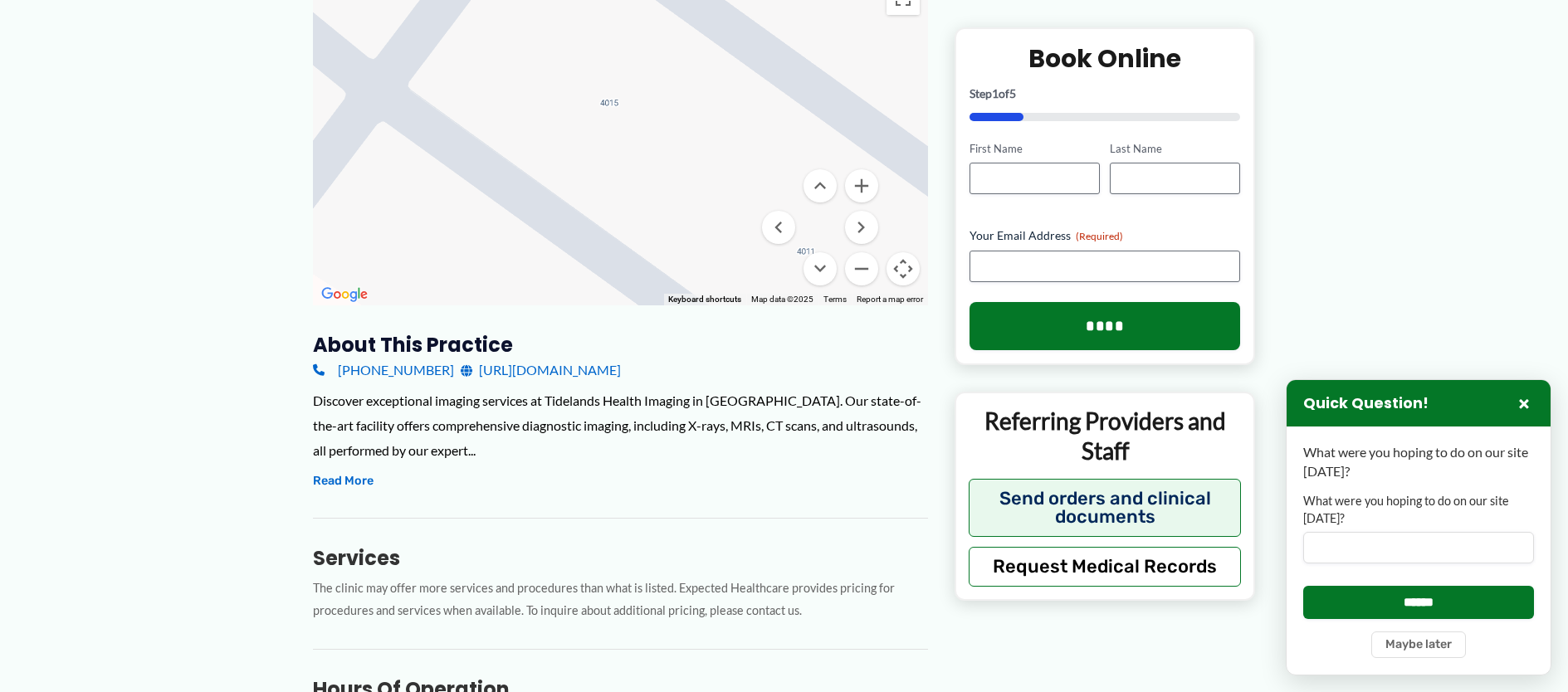
click at [660, 54] on div at bounding box center [620, 139] width 615 height 332
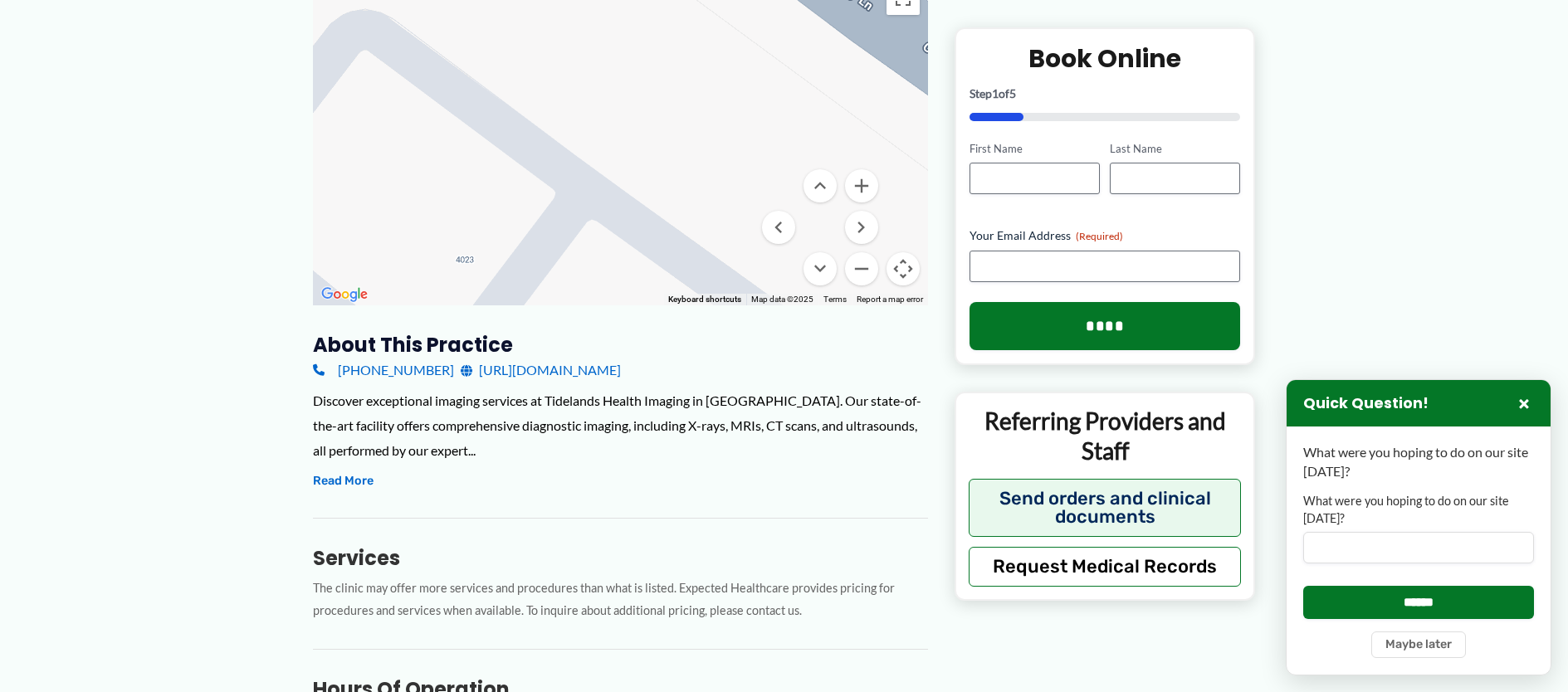
drag, startPoint x: 660, startPoint y: 55, endPoint x: 707, endPoint y: 344, distance: 292.8
click at [710, 359] on div "← Move left → Move right ↑ Move up ↓ Move down + Zoom in - Zoom out Home Jump l…" at bounding box center [620, 554] width 615 height 1161
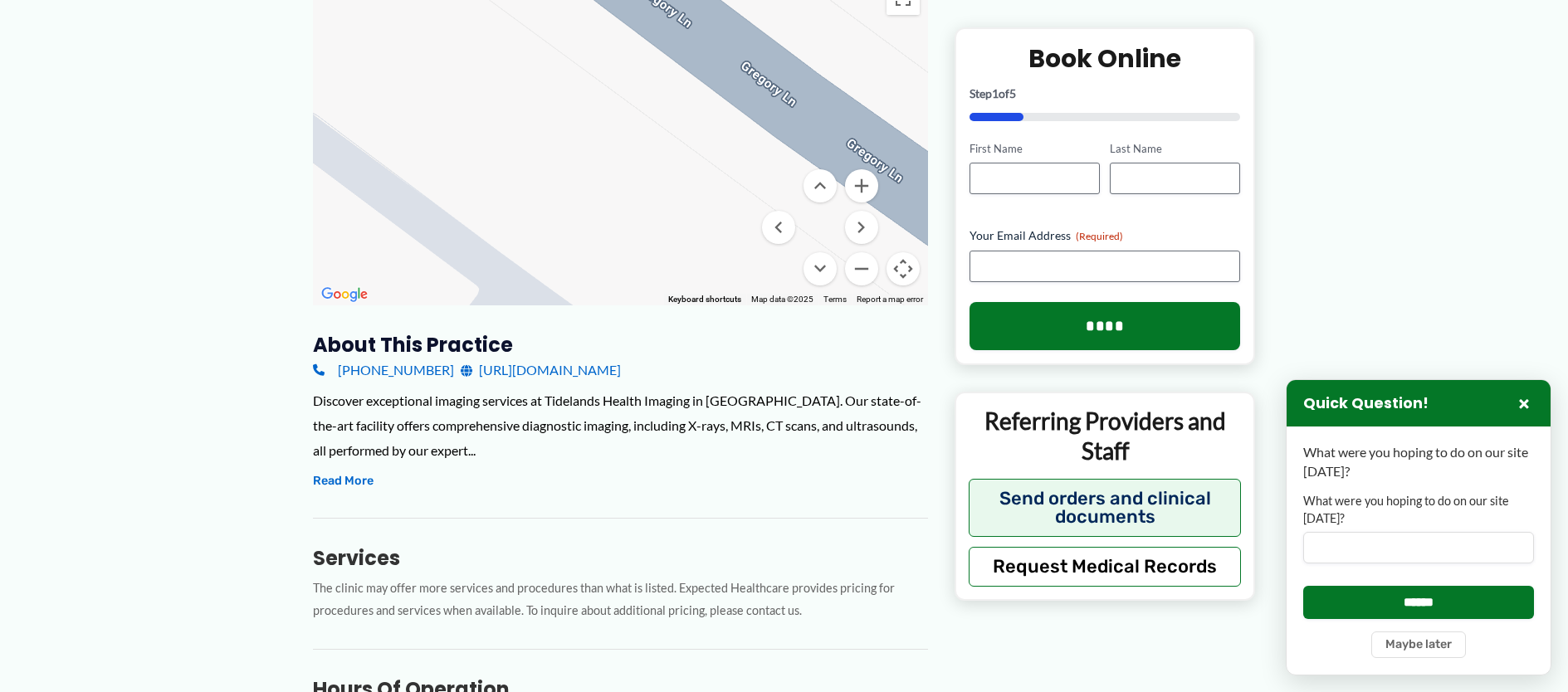
drag, startPoint x: 715, startPoint y: 209, endPoint x: 649, endPoint y: 301, distance: 113.2
click at [649, 301] on div at bounding box center [620, 139] width 615 height 332
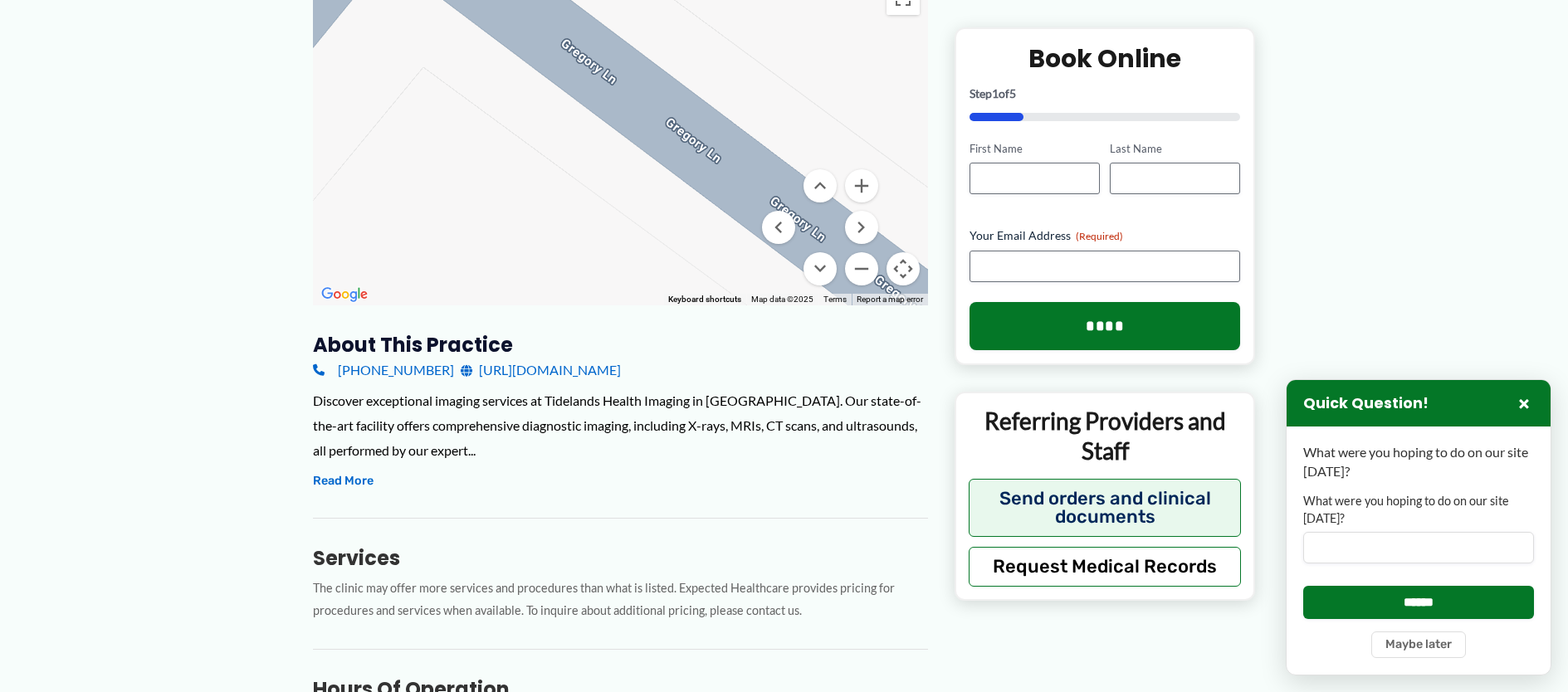
drag, startPoint x: 712, startPoint y: 240, endPoint x: 842, endPoint y: 454, distance: 250.4
click at [841, 457] on div "← Move left → Move right ↑ Move up ↓ Move down + Zoom in - Zoom out Home Jump l…" at bounding box center [620, 554] width 615 height 1161
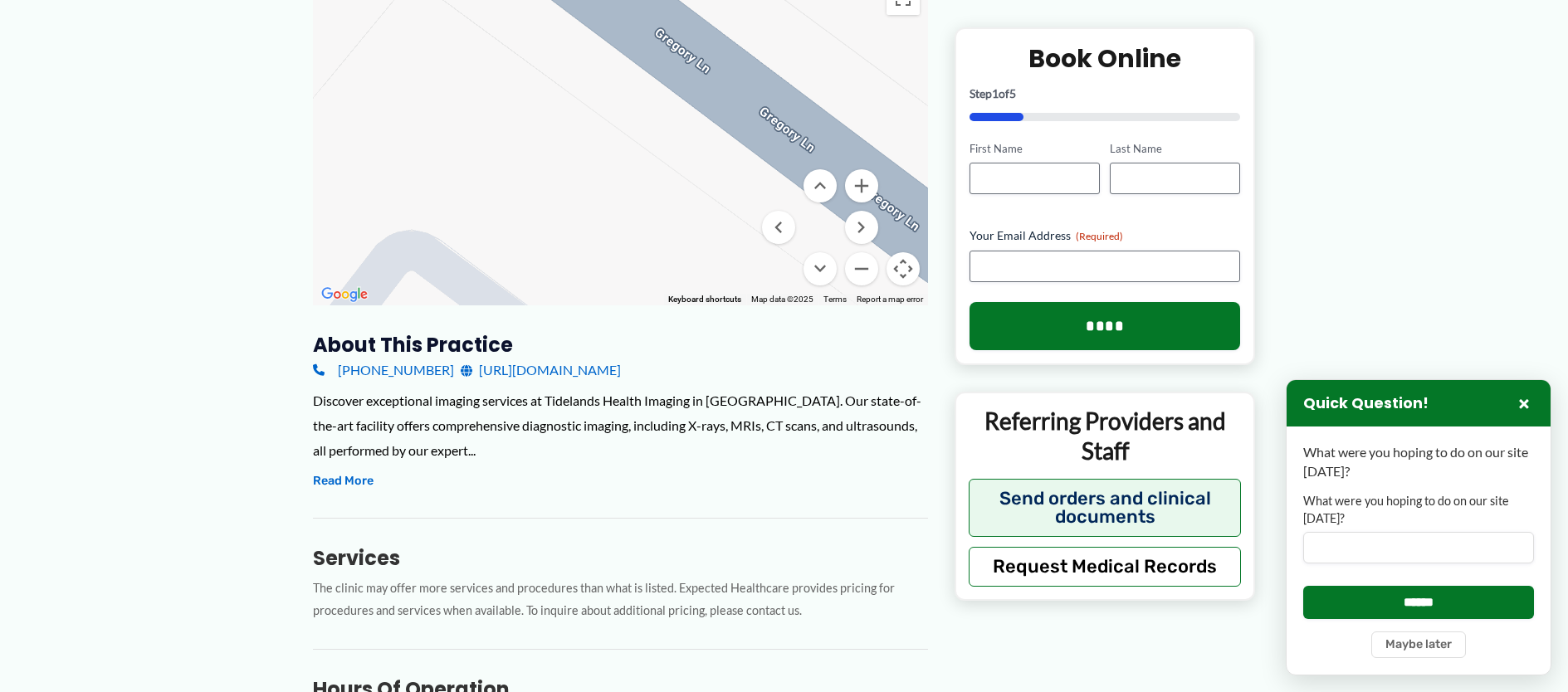
drag, startPoint x: 596, startPoint y: 279, endPoint x: 588, endPoint y: 118, distance: 161.2
click at [586, 126] on div at bounding box center [620, 139] width 615 height 332
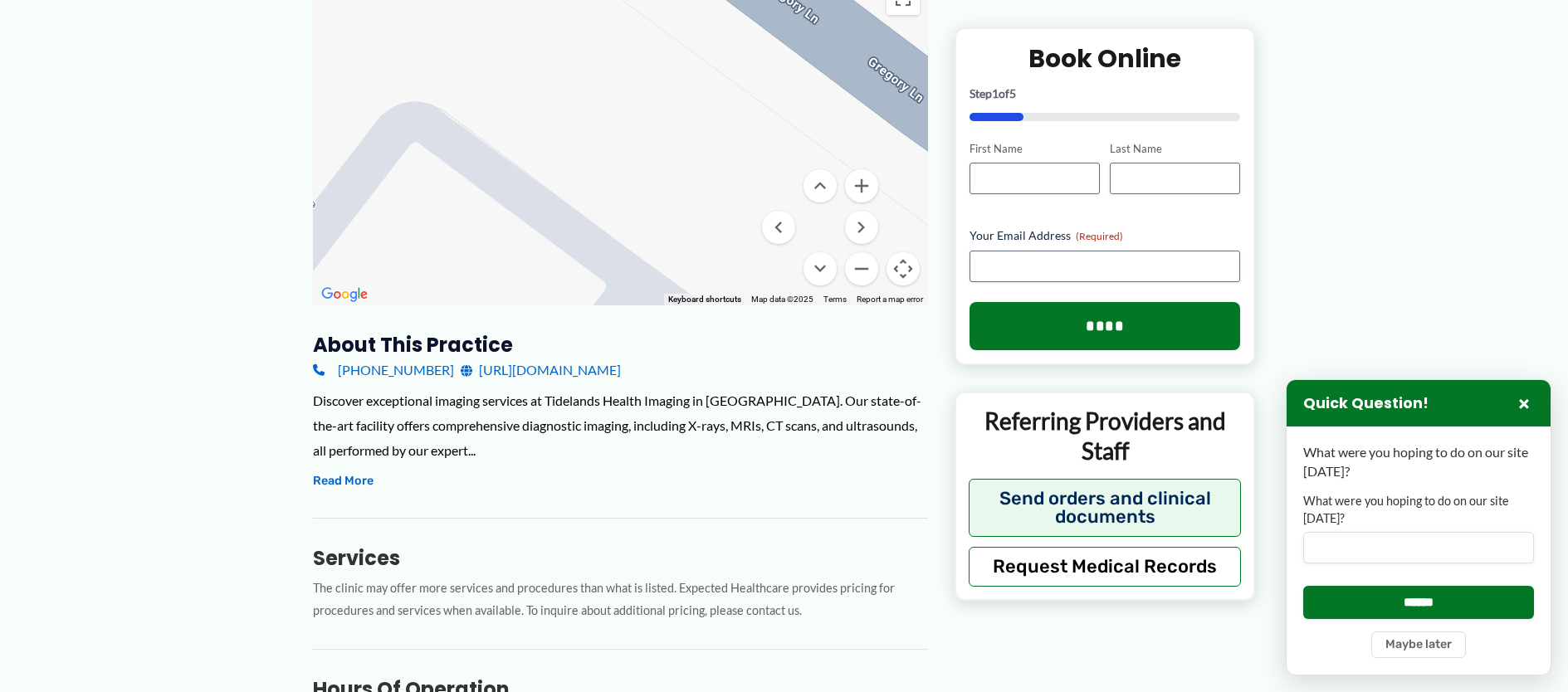
drag, startPoint x: 588, startPoint y: 124, endPoint x: 590, endPoint y: 96, distance: 28.1
click at [590, 96] on div at bounding box center [620, 139] width 615 height 332
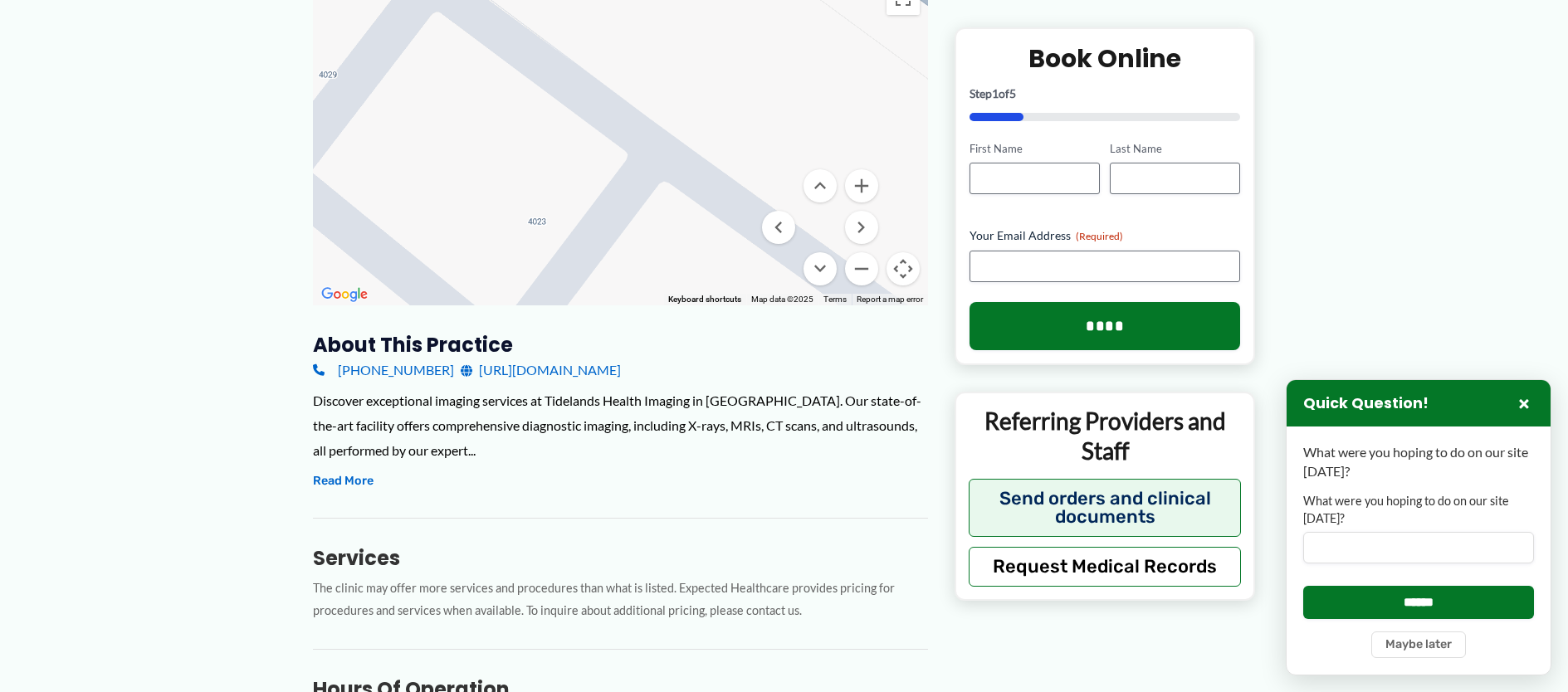
drag, startPoint x: 584, startPoint y: 165, endPoint x: 607, endPoint y: 28, distance: 138.9
click at [607, 28] on div at bounding box center [620, 139] width 615 height 332
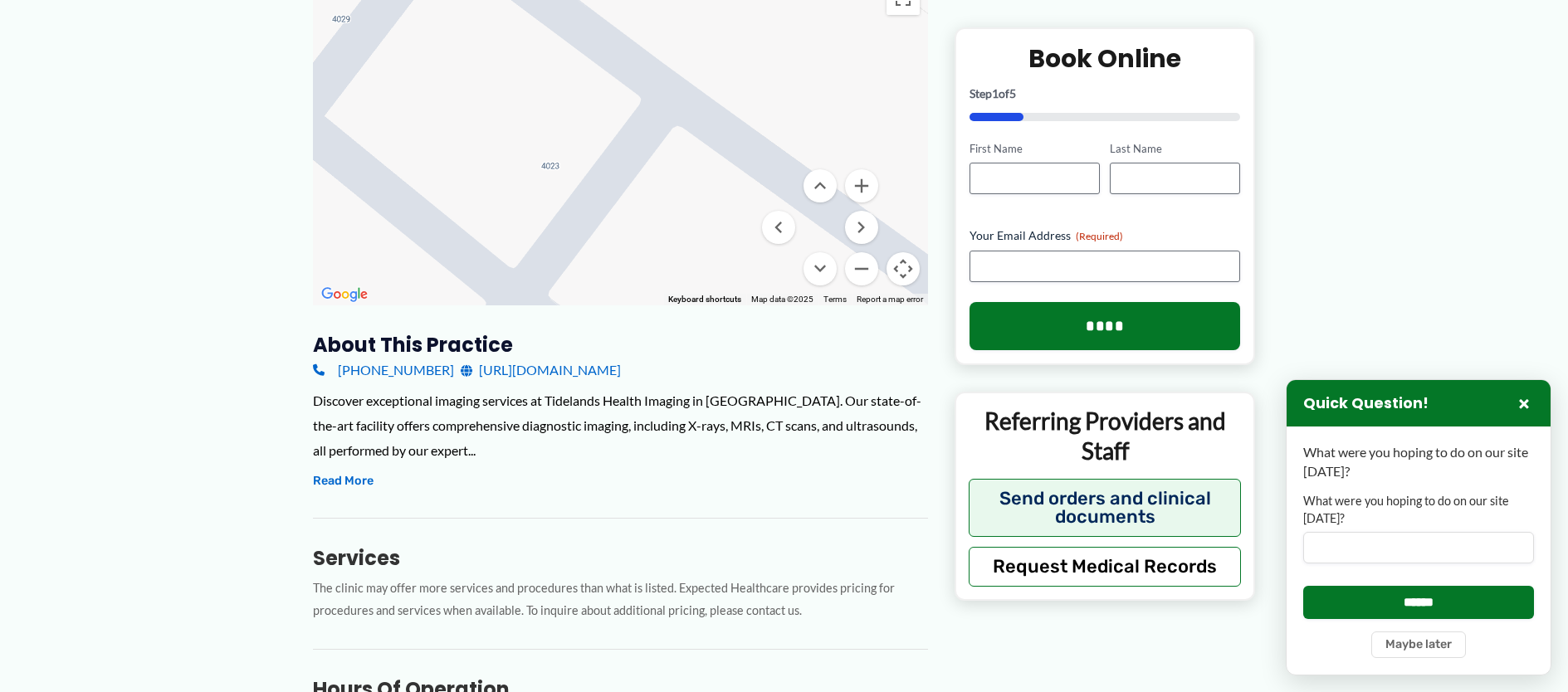
drag, startPoint x: 588, startPoint y: 133, endPoint x: 600, endPoint y: 78, distance: 56.3
click at [599, 81] on div at bounding box center [620, 139] width 615 height 332
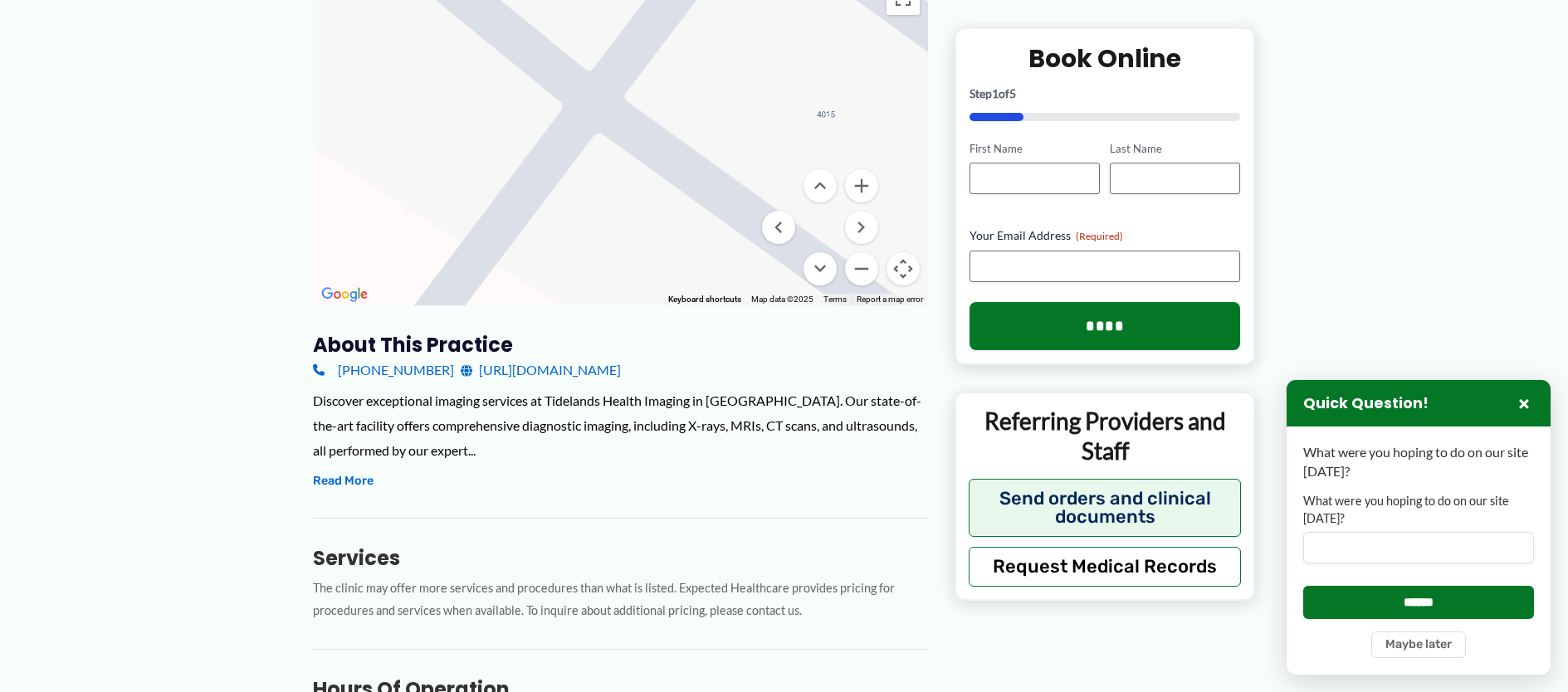
drag, startPoint x: 591, startPoint y: 144, endPoint x: 668, endPoint y: -45, distance: 204.1
click at [565, 30] on div at bounding box center [620, 139] width 615 height 332
